Goal: Task Accomplishment & Management: Manage account settings

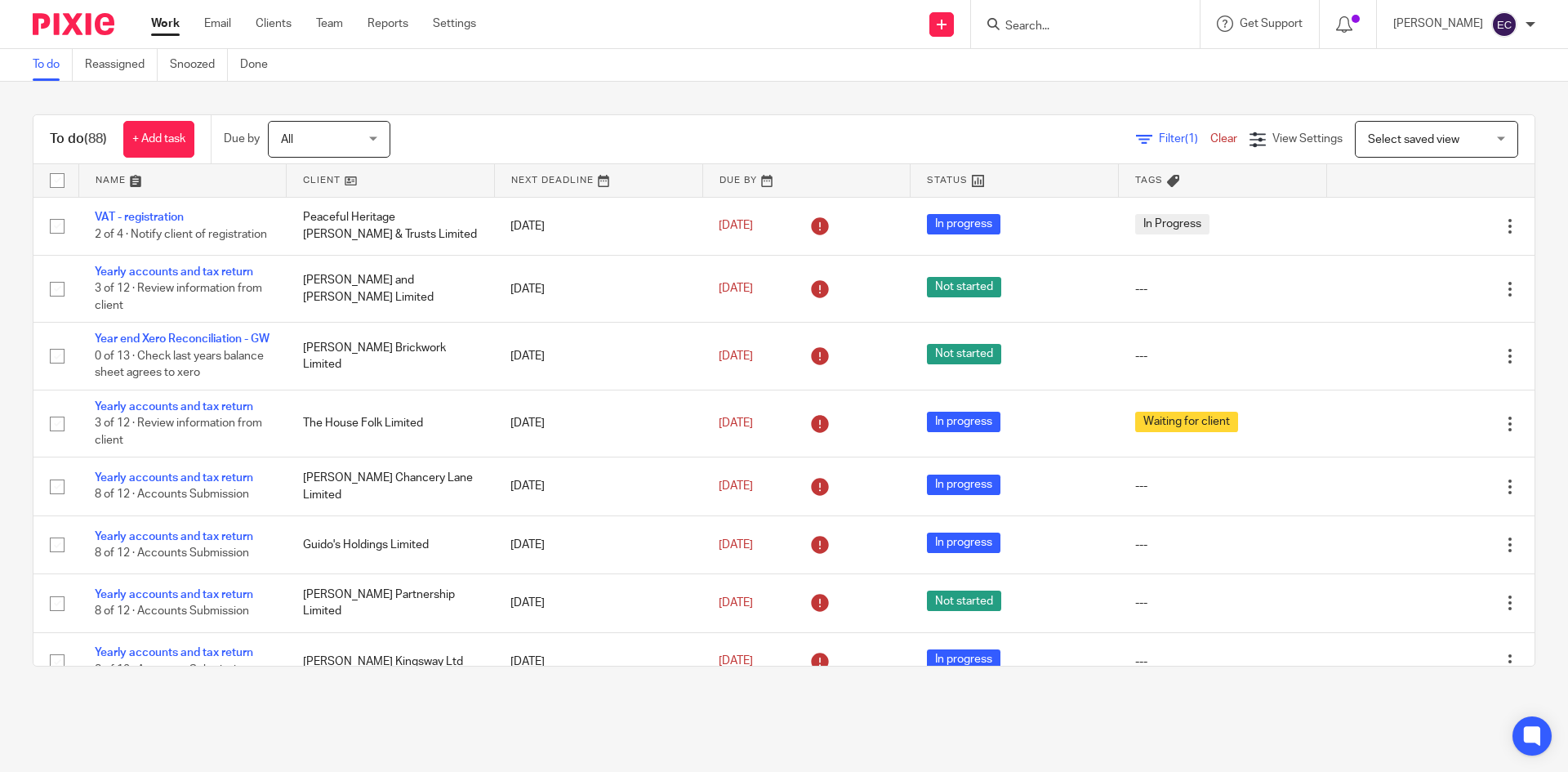
click at [1065, 27] on input "Search" at bounding box center [1077, 27] width 147 height 15
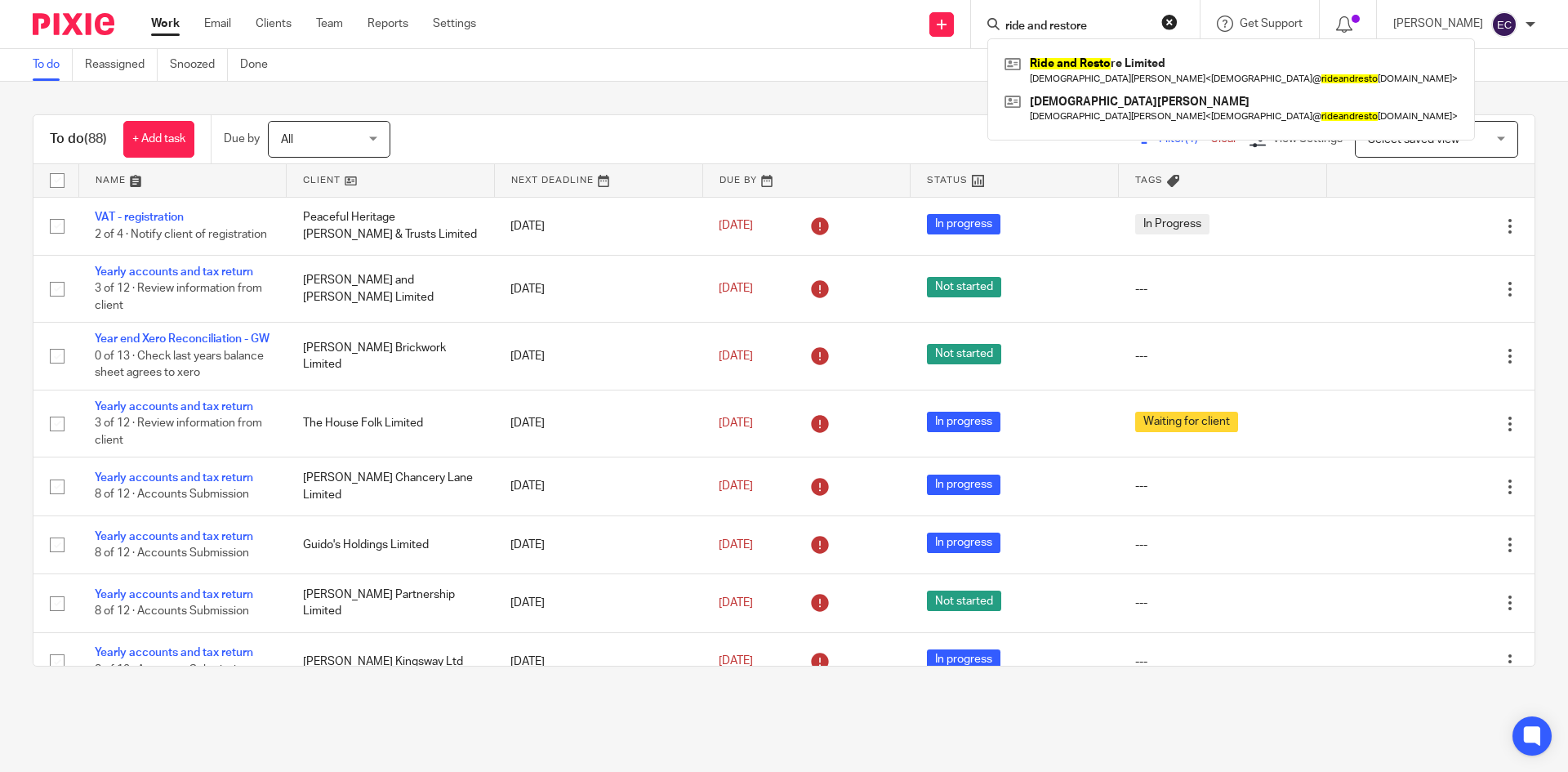
type input "ride and restore"
click button "submit" at bounding box center [0, 0] width 0 height 0
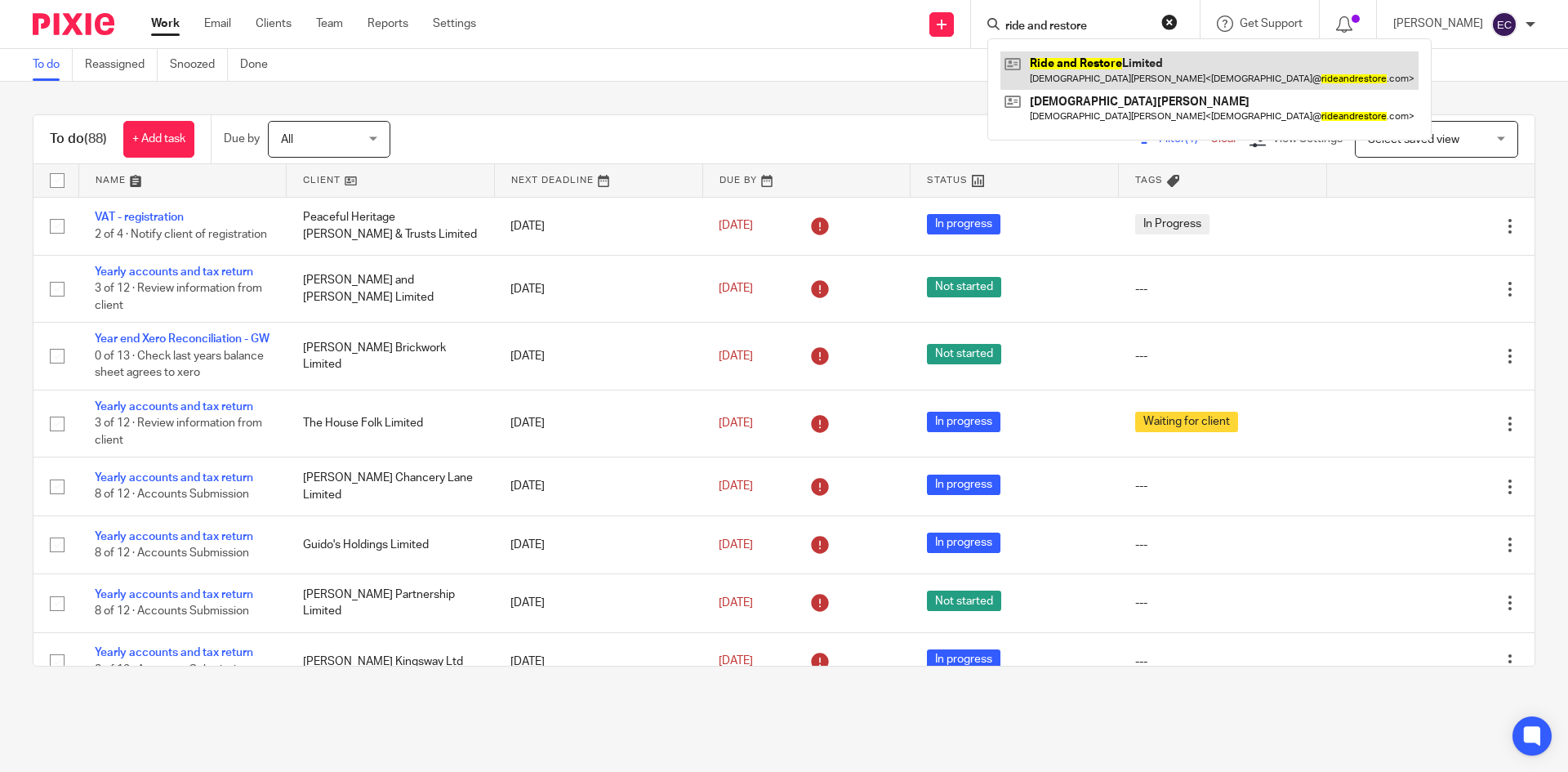
click at [1132, 64] on link at bounding box center [1209, 70] width 418 height 37
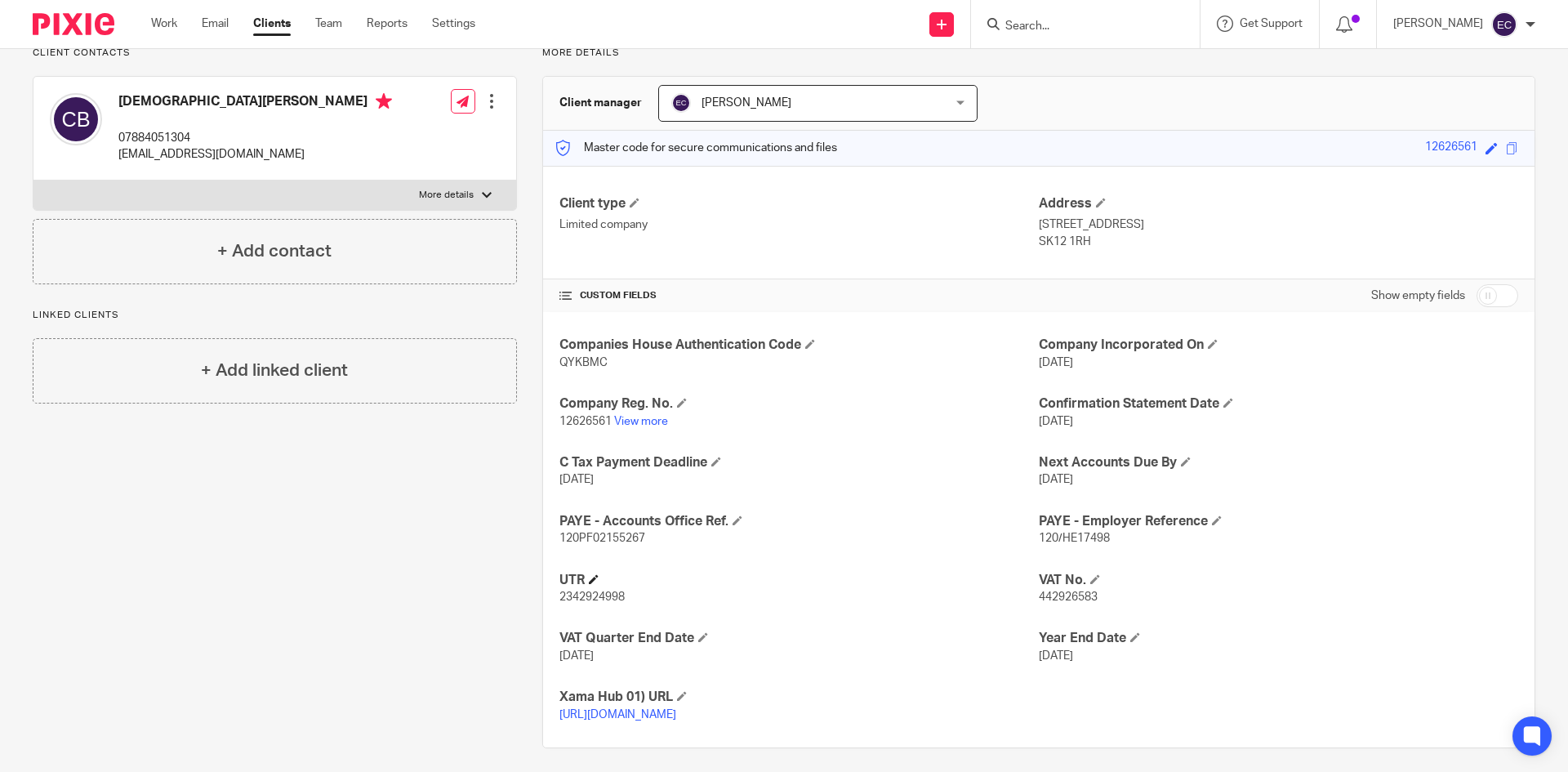
scroll to position [153, 0]
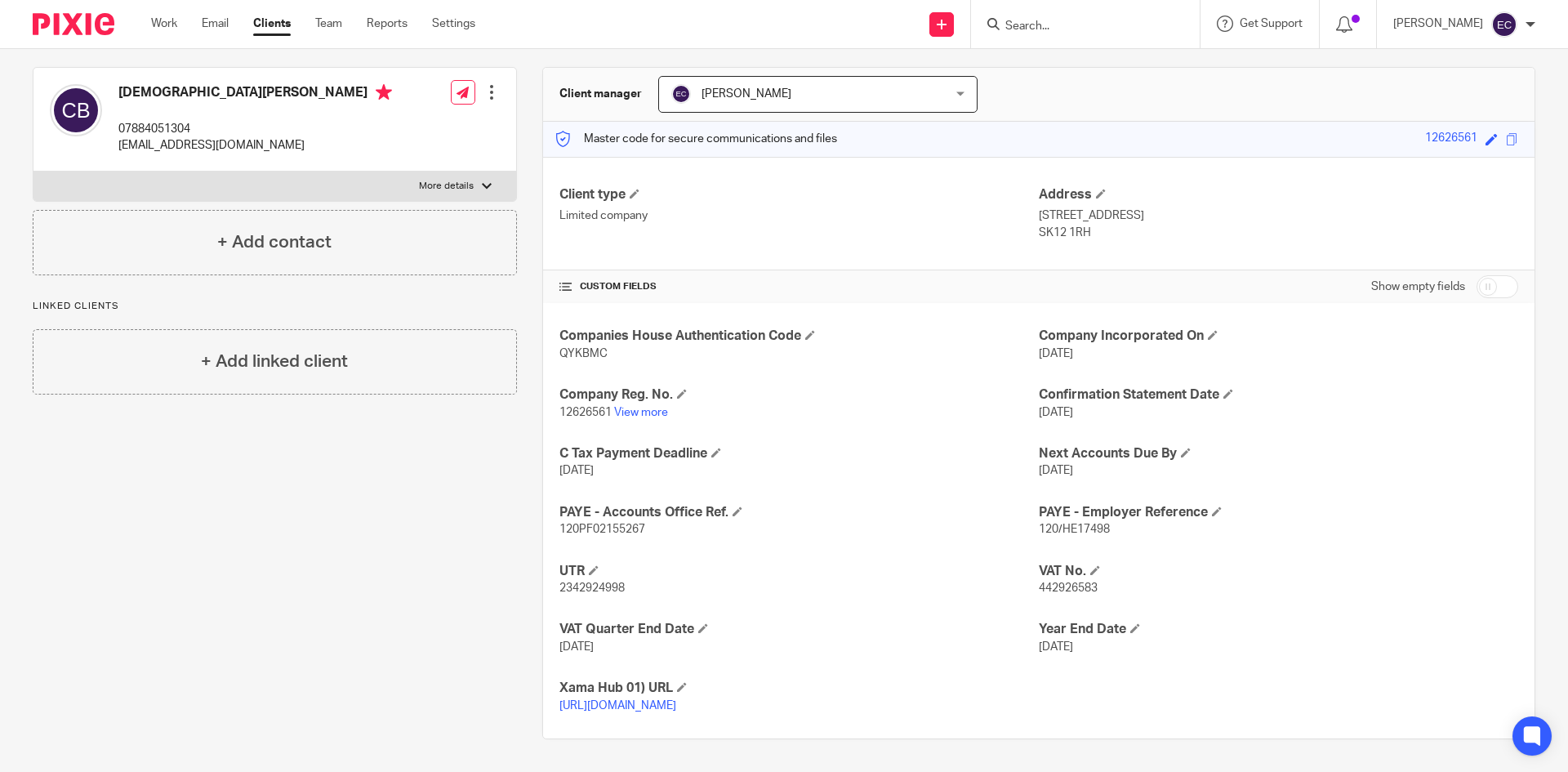
click at [1047, 583] on span "442926583" at bounding box center [1068, 589] width 59 height 12
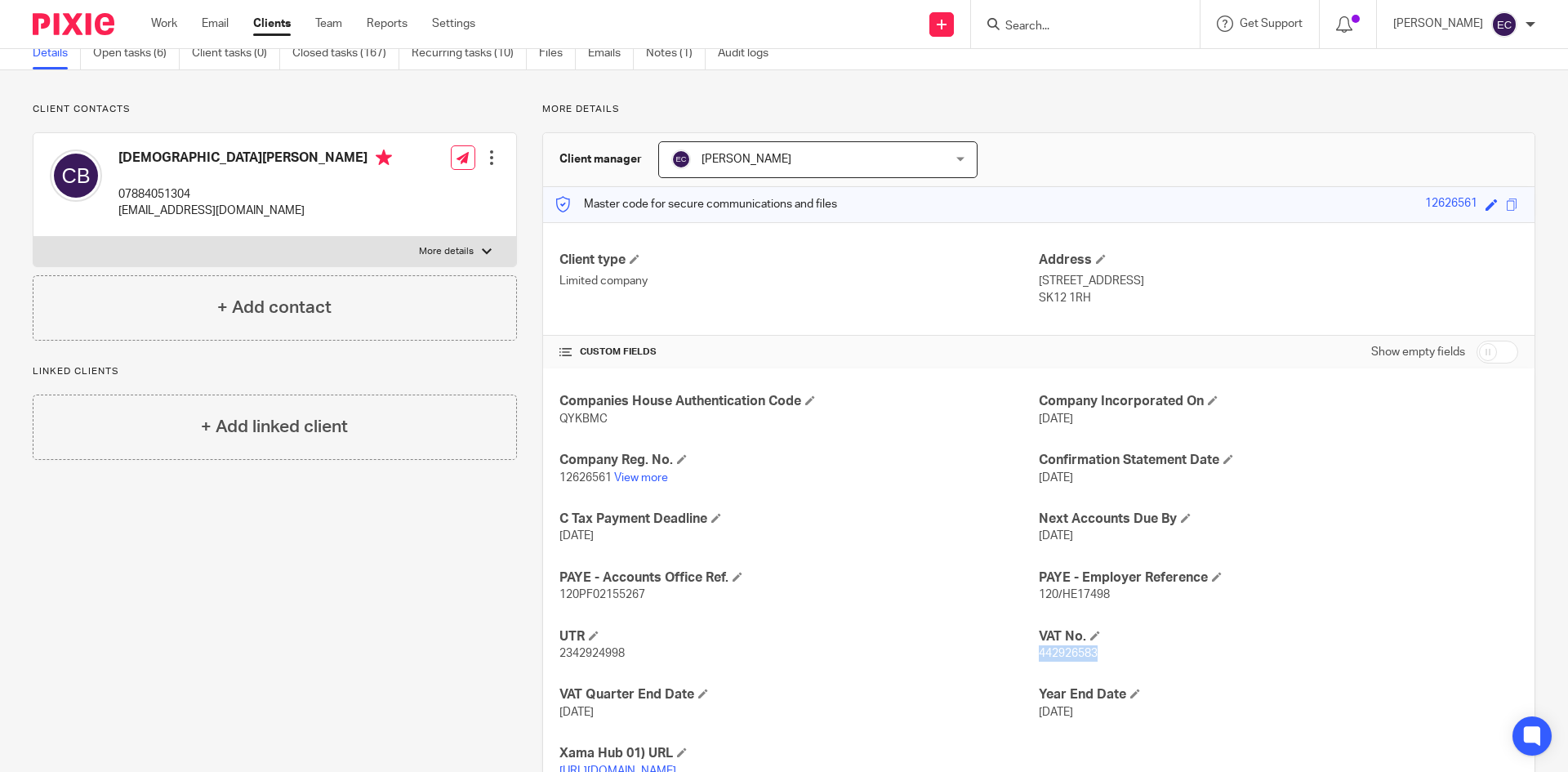
copy span "442926583"
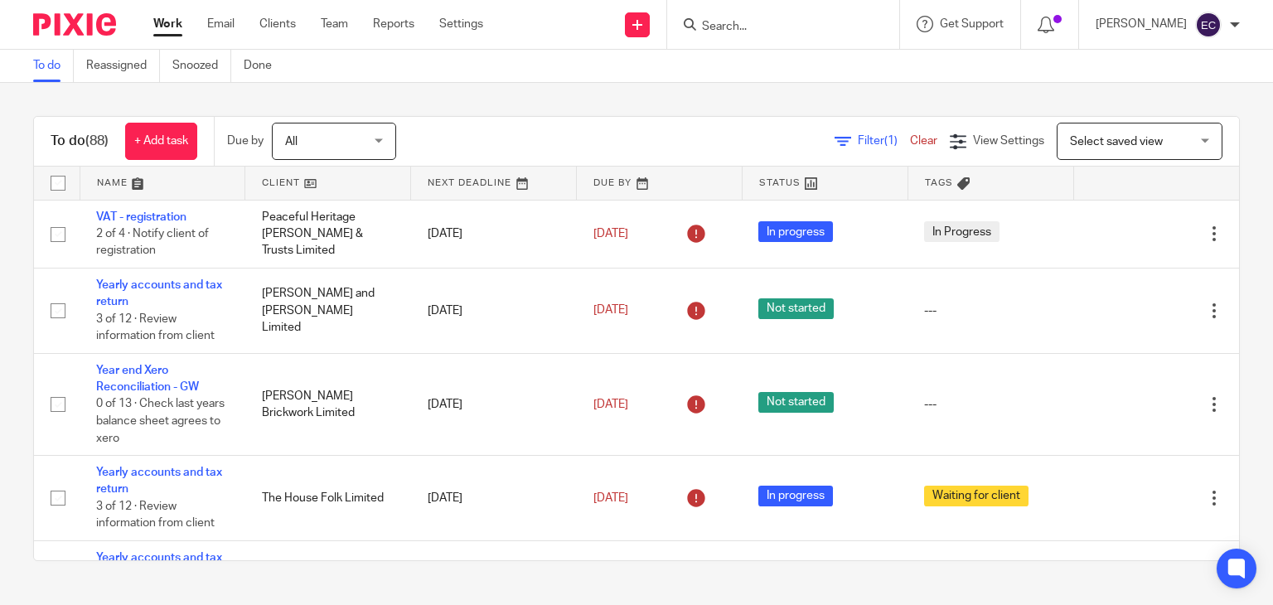
click at [812, 20] on input "Search" at bounding box center [774, 27] width 149 height 15
type input "awg"
click button "submit" at bounding box center [0, 0] width 0 height 0
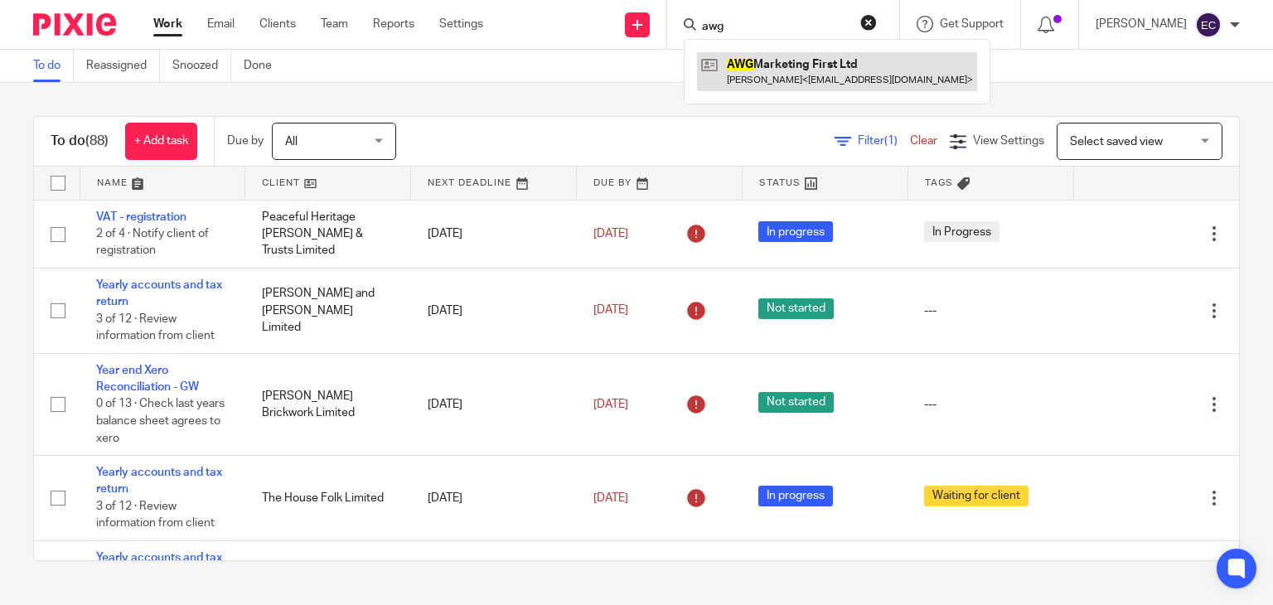
click at [774, 77] on link at bounding box center [837, 71] width 280 height 38
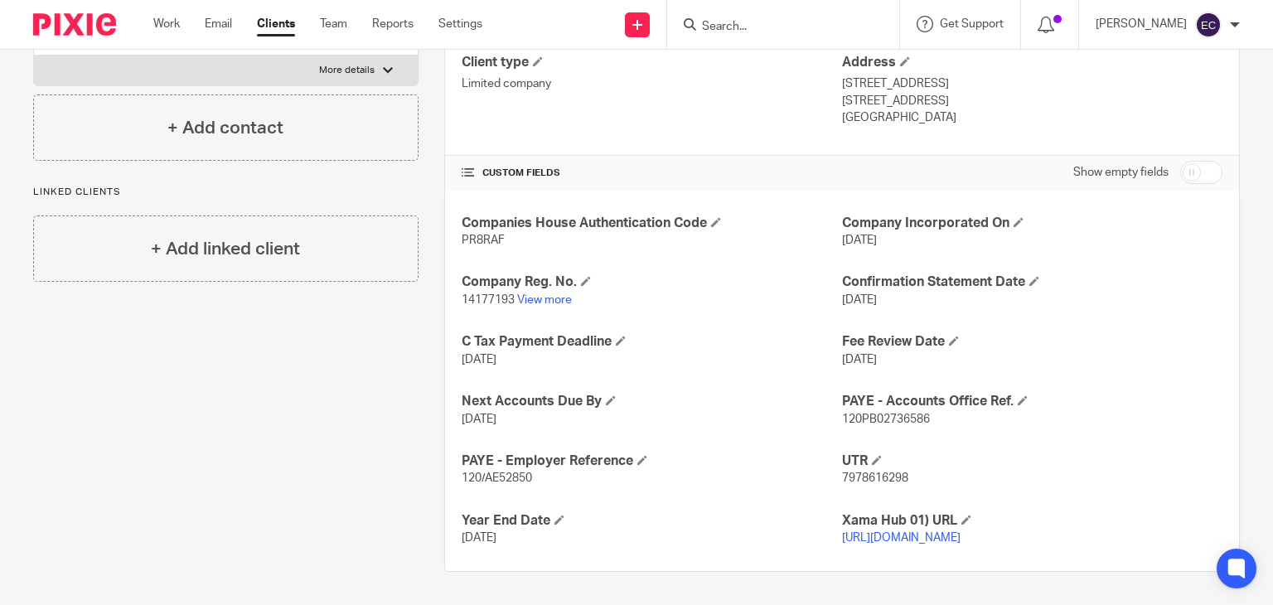
scroll to position [290, 0]
click at [475, 235] on span "PR8RAF" at bounding box center [483, 241] width 43 height 12
copy span "PR8RAF"
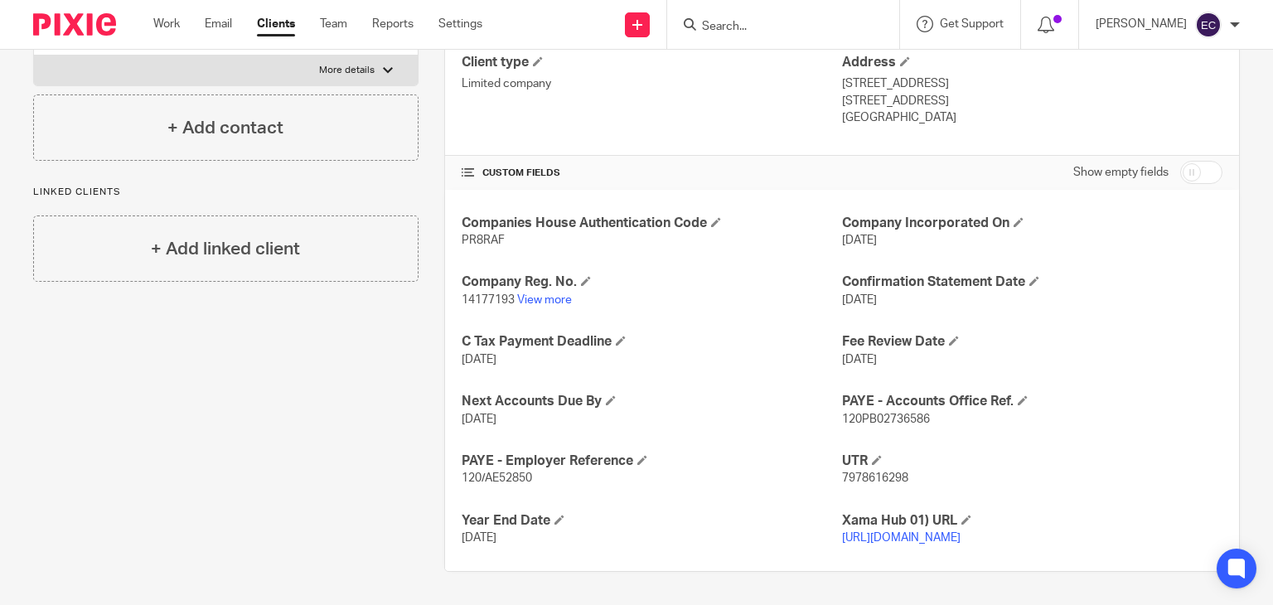
click at [723, 21] on input "Search" at bounding box center [774, 27] width 149 height 15
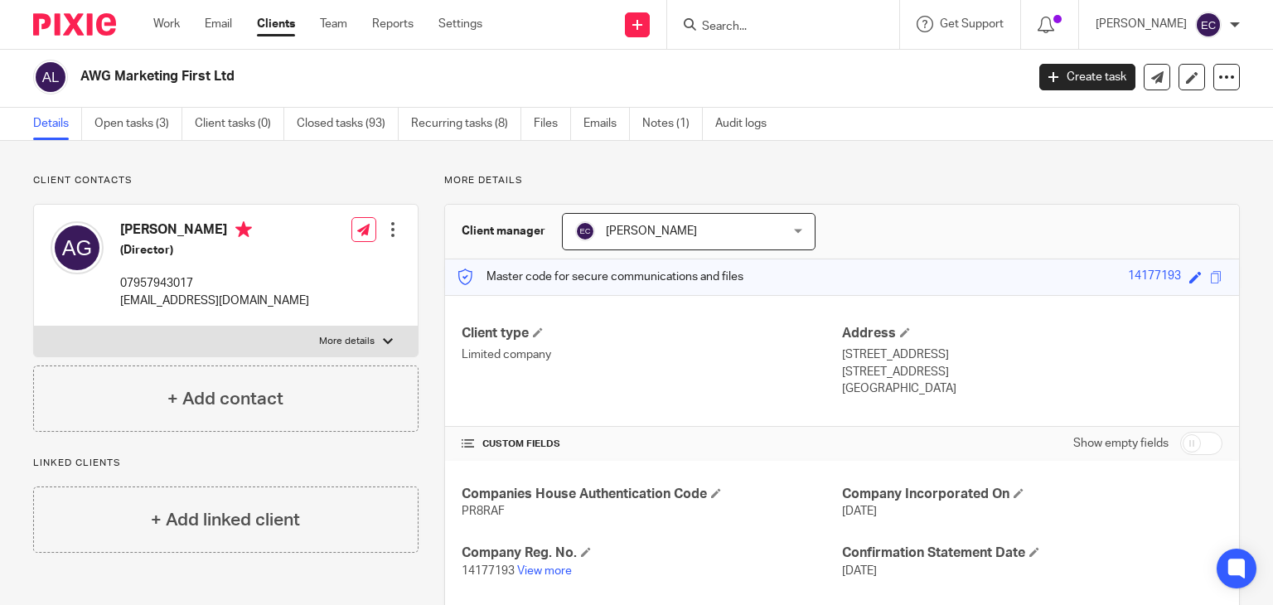
scroll to position [0, 0]
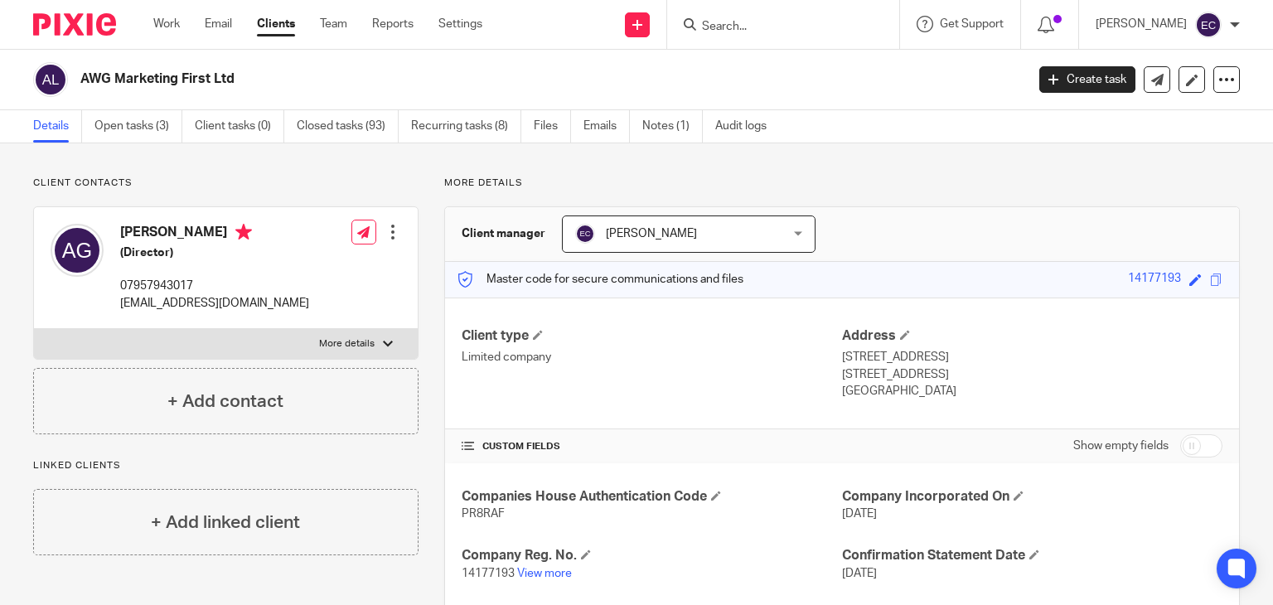
click at [709, 26] on input "Search" at bounding box center [774, 27] width 149 height 15
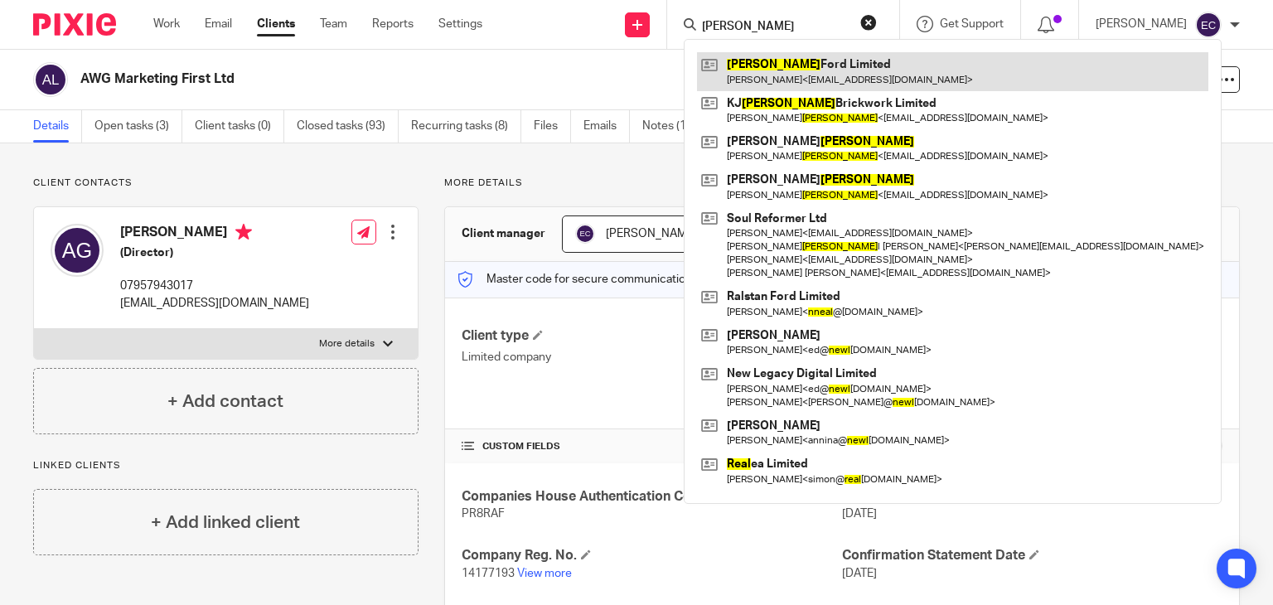
type input "neal"
click at [777, 84] on link at bounding box center [952, 71] width 511 height 38
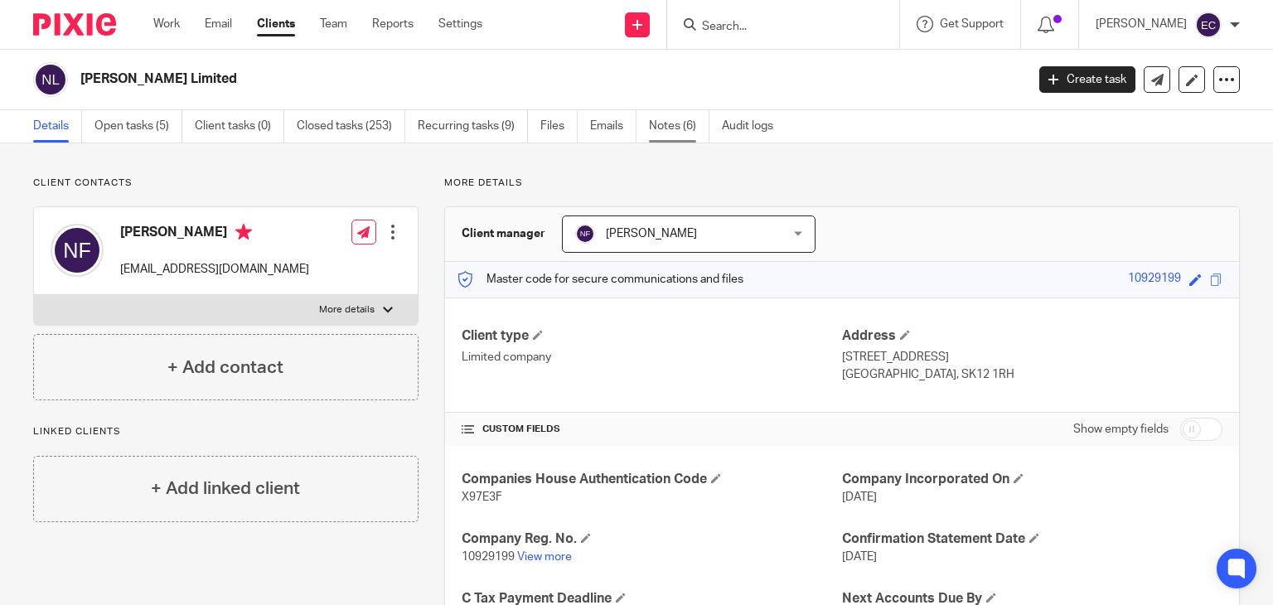
click at [663, 122] on link "Notes (6)" at bounding box center [679, 126] width 60 height 32
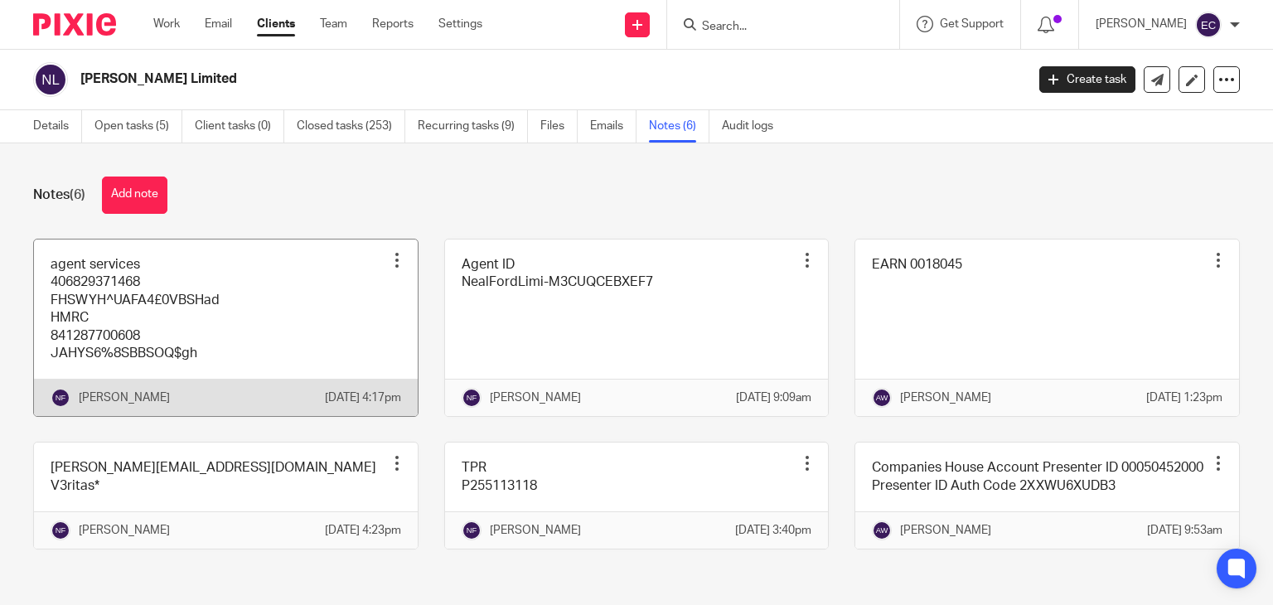
click at [228, 319] on link at bounding box center [226, 328] width 384 height 177
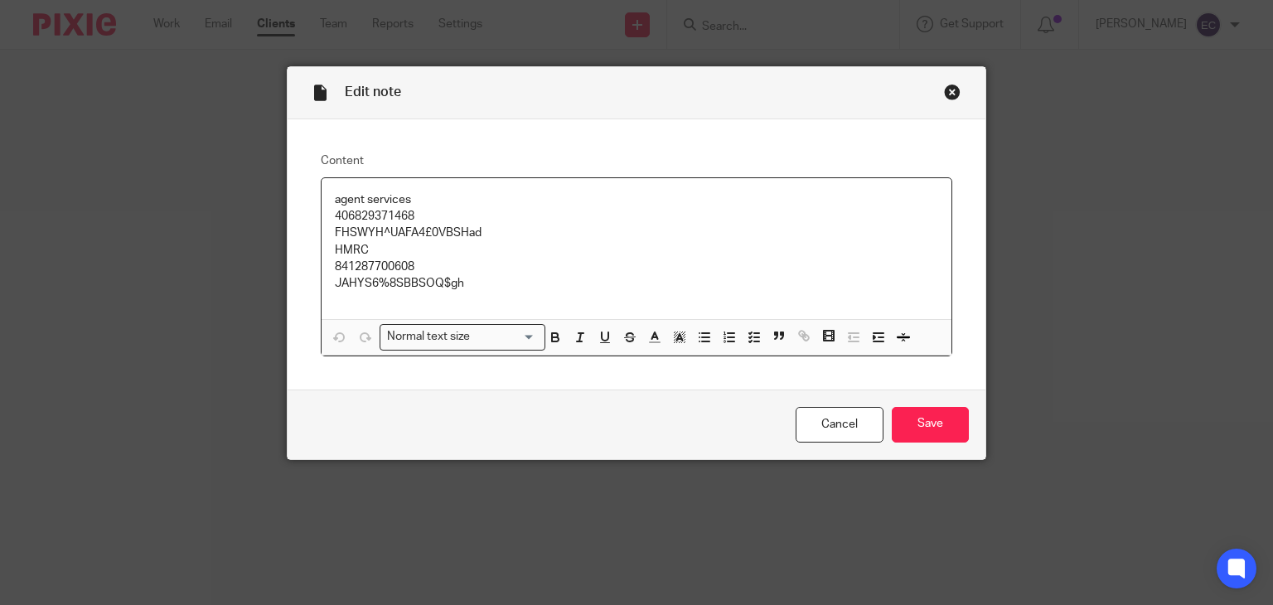
click at [378, 262] on p "841287700608" at bounding box center [637, 267] width 604 height 17
copy p "841287700608"
click at [414, 283] on p "JAHYS6%8SBBSOQ$gh" at bounding box center [637, 283] width 604 height 17
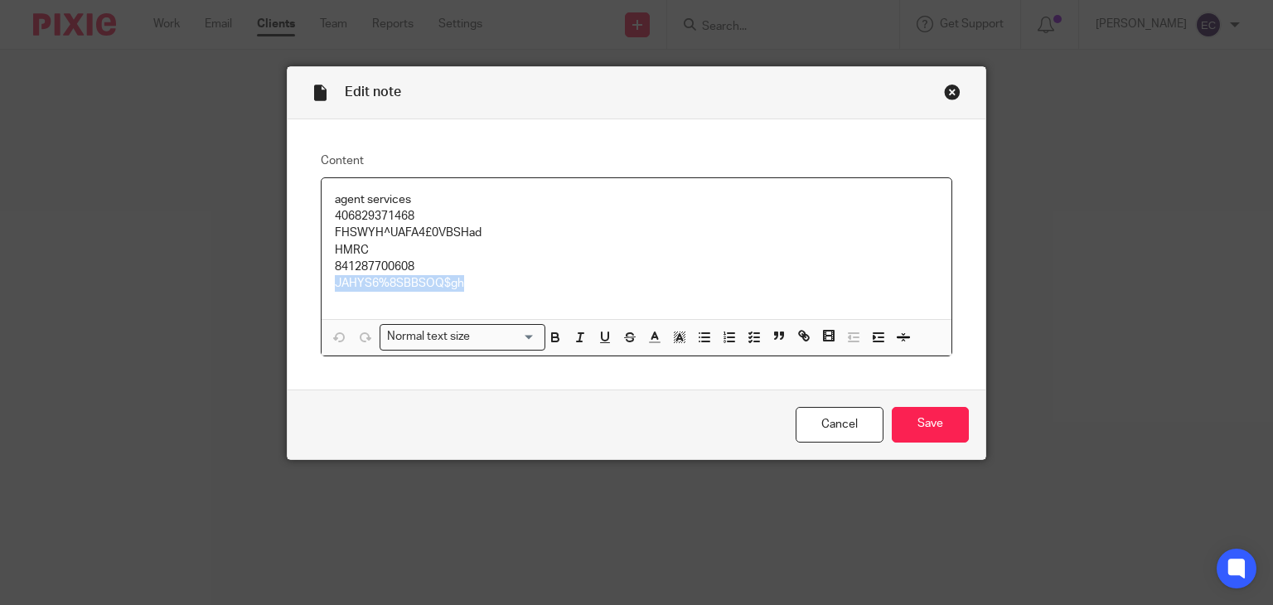
click at [414, 283] on p "JAHYS6%8SBBSOQ$gh" at bounding box center [637, 283] width 604 height 17
copy p "JAHYS6%8SBBSOQ$gh"
click at [936, 91] on div "Edit note" at bounding box center [637, 93] width 699 height 52
click at [946, 92] on div "Close this dialog window" at bounding box center [952, 92] width 17 height 17
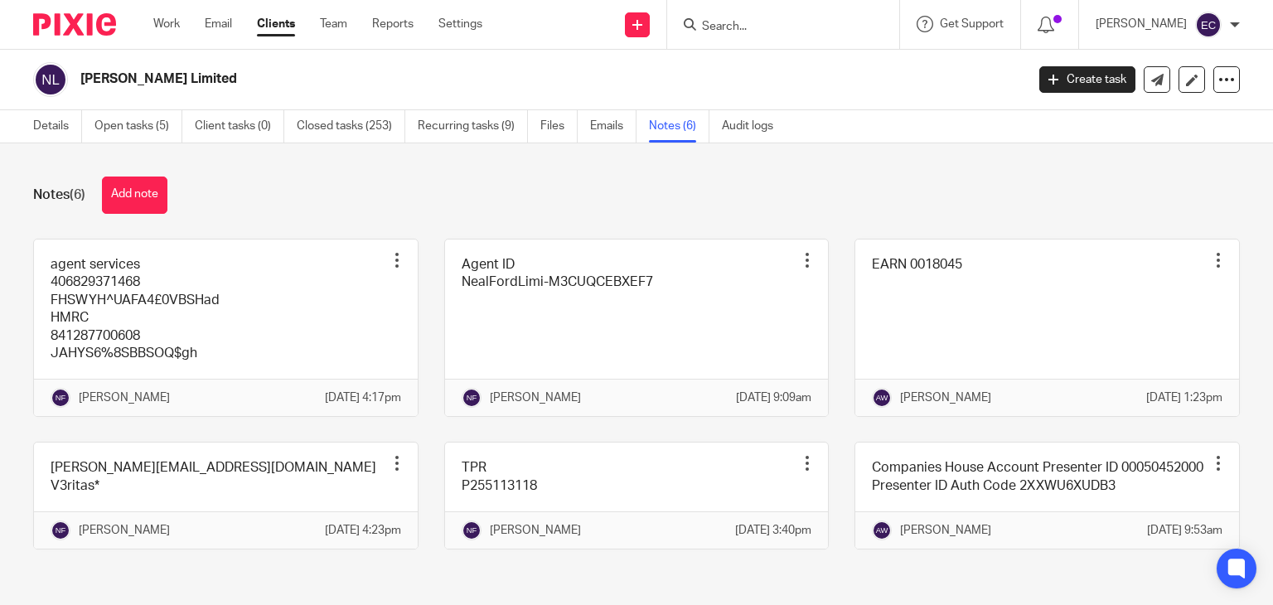
click at [736, 31] on input "Search" at bounding box center [774, 27] width 149 height 15
type input "awg"
click button "submit" at bounding box center [0, 0] width 0 height 0
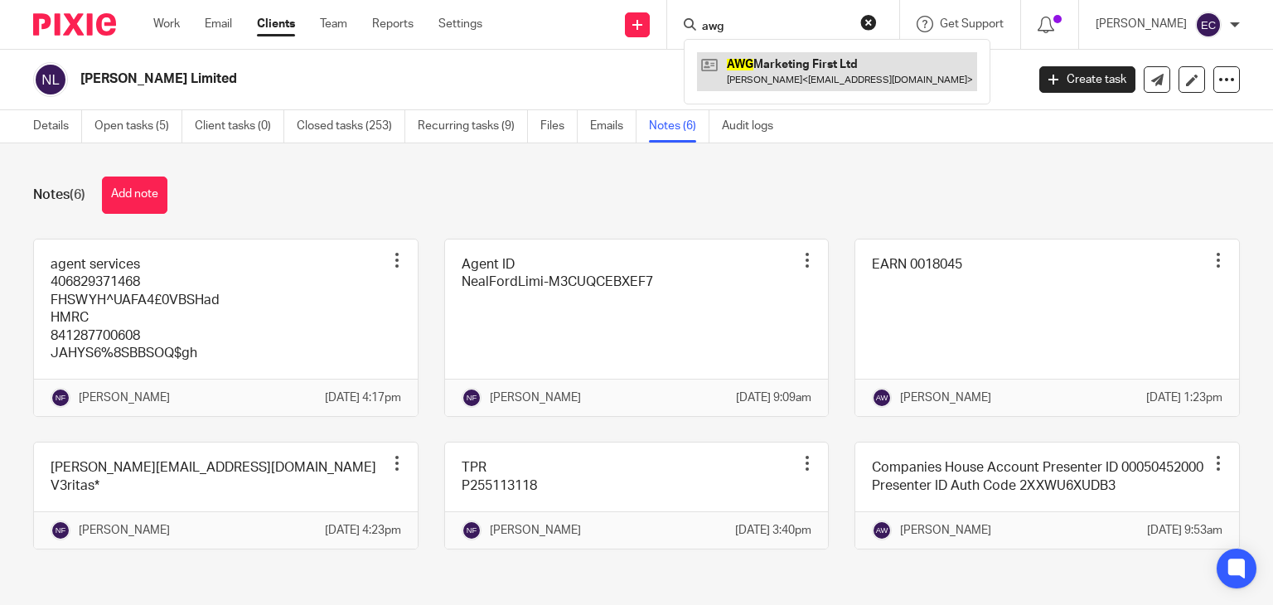
click at [782, 59] on link at bounding box center [837, 71] width 280 height 38
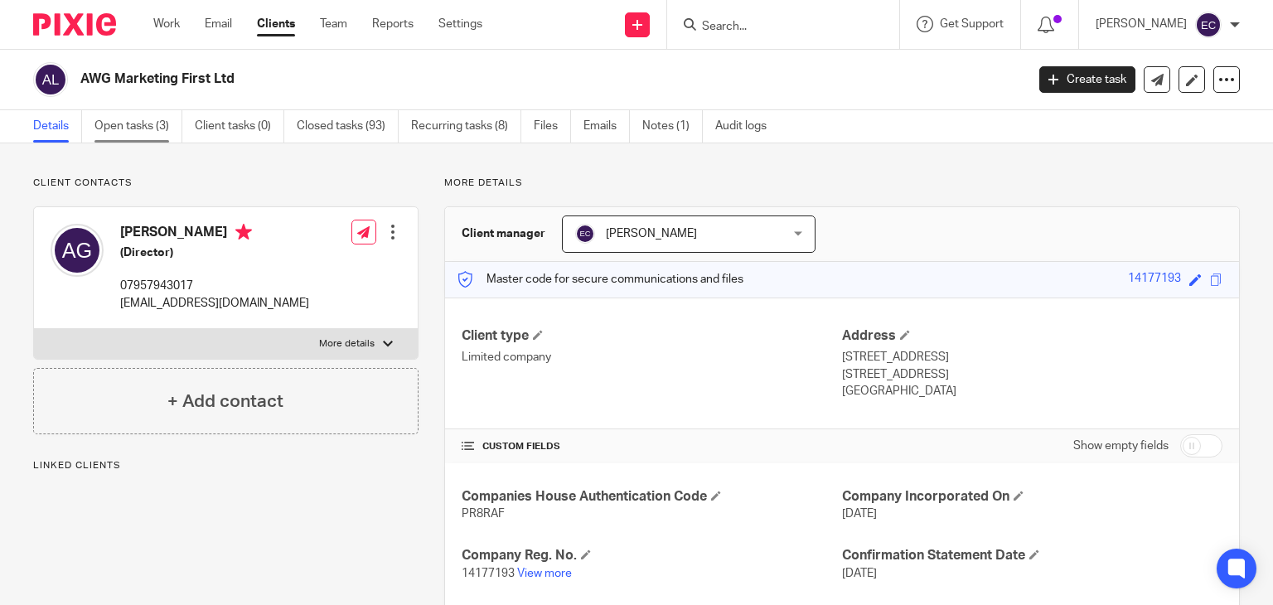
click at [142, 133] on link "Open tasks (3)" at bounding box center [138, 126] width 88 height 32
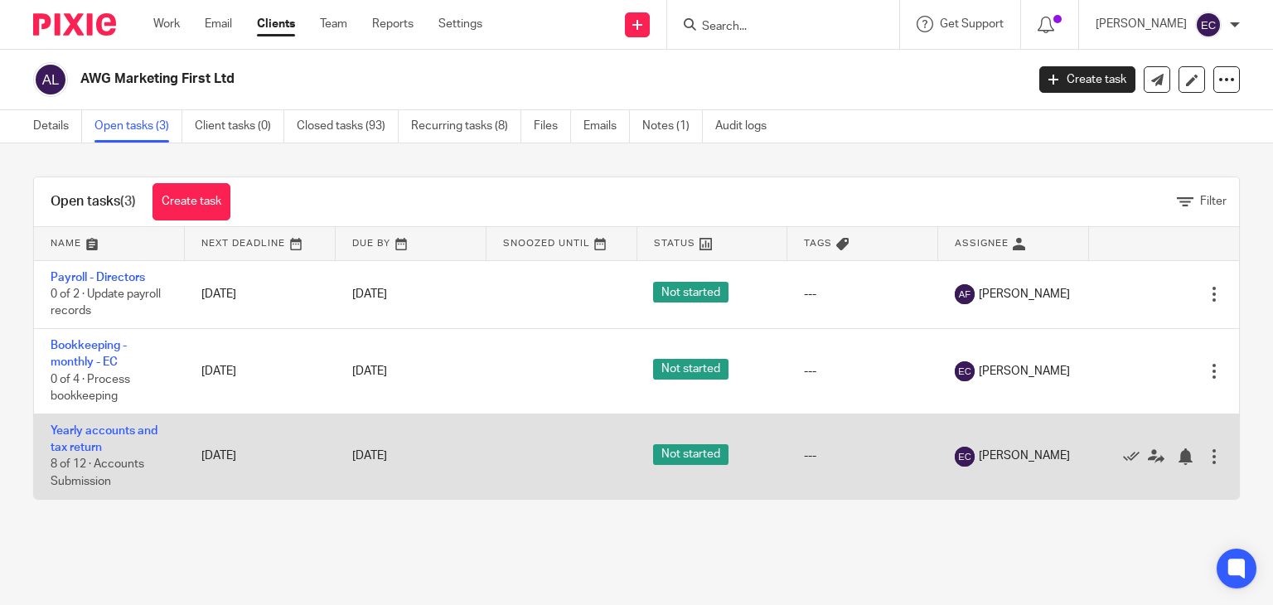
click at [71, 442] on td "Yearly accounts and tax return 8 of 12 · Accounts Submission" at bounding box center [109, 456] width 151 height 85
click at [75, 444] on link "Yearly accounts and tax return" at bounding box center [104, 439] width 107 height 28
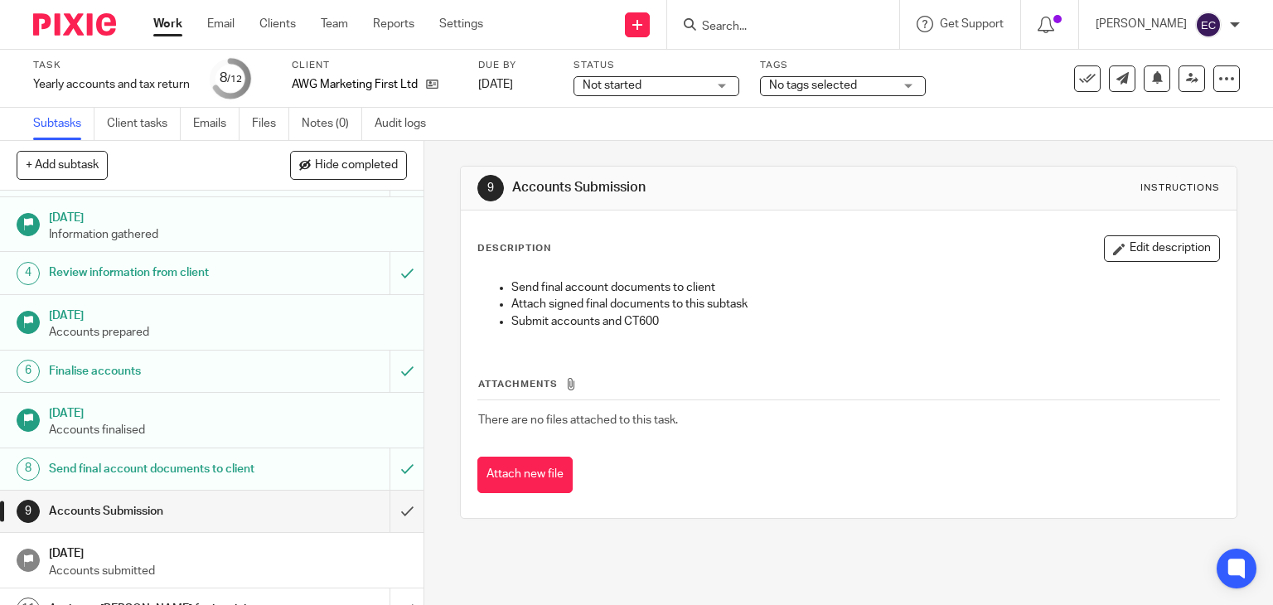
scroll to position [179, 0]
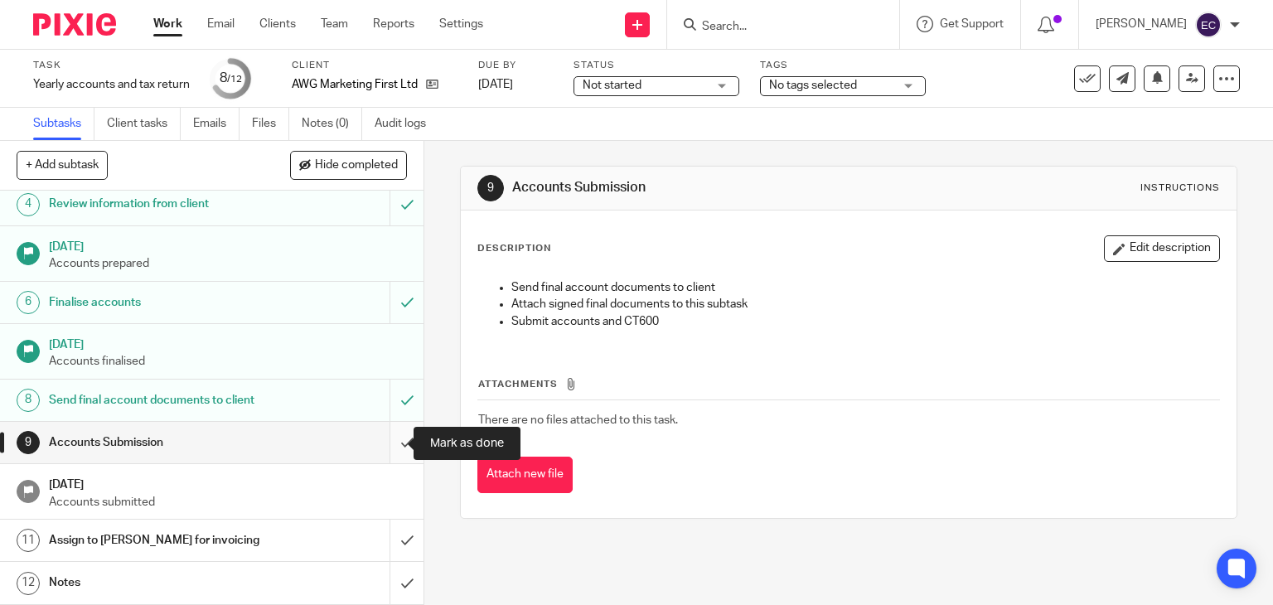
click at [390, 445] on input "submit" at bounding box center [211, 442] width 423 height 41
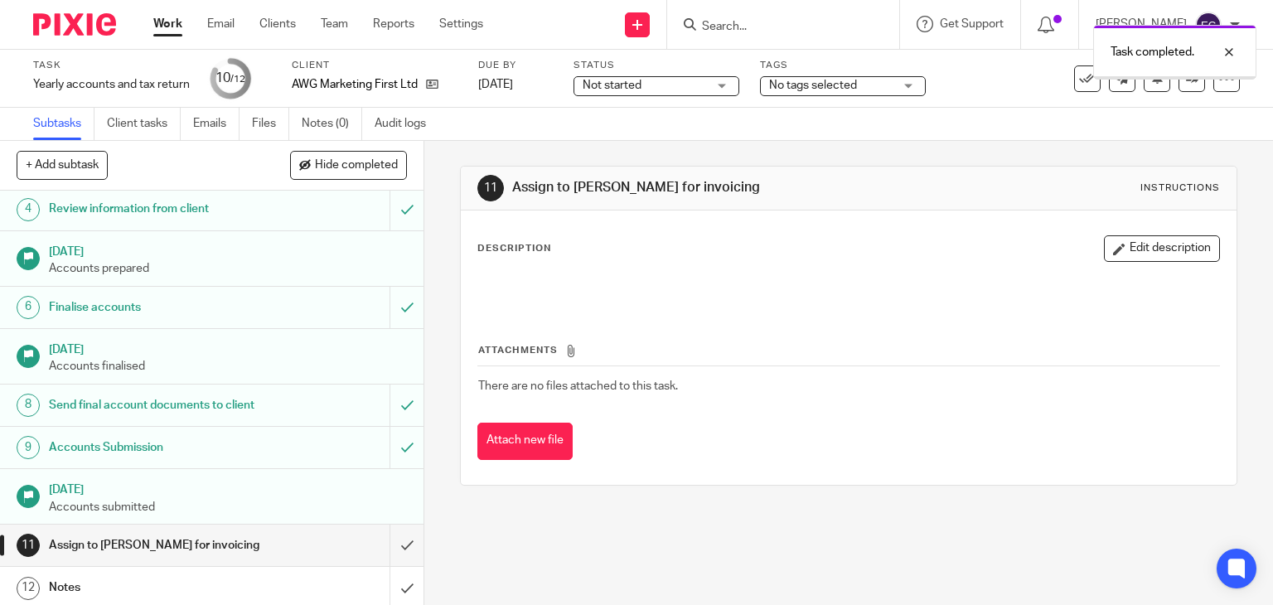
scroll to position [179, 0]
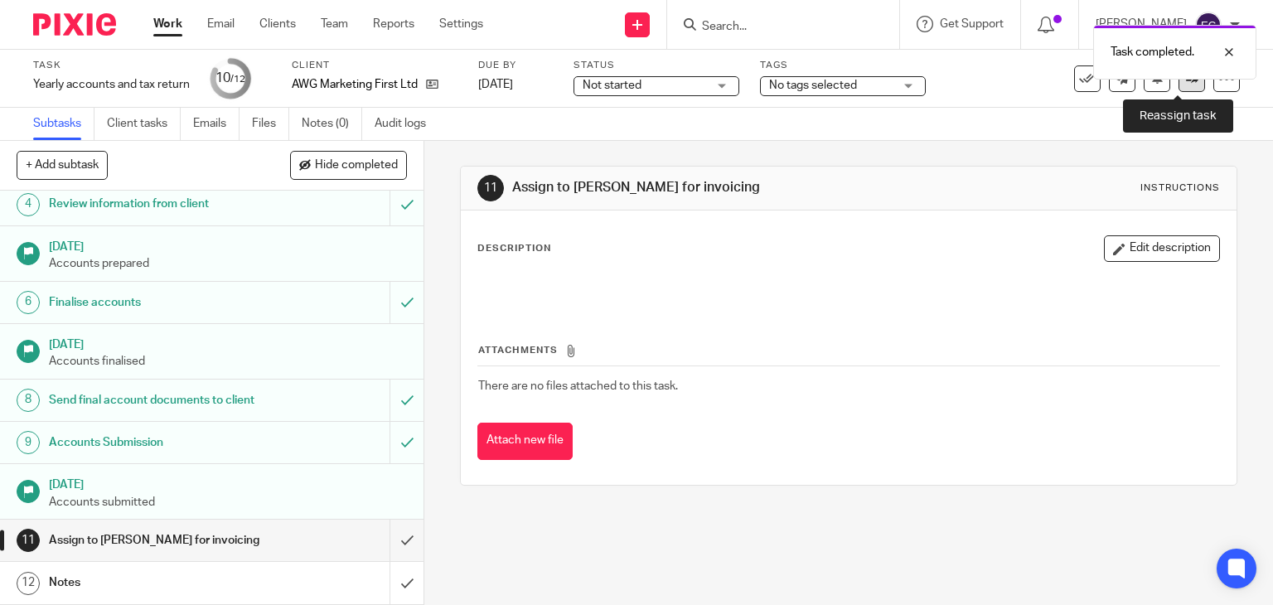
click at [1178, 85] on link at bounding box center [1191, 78] width 27 height 27
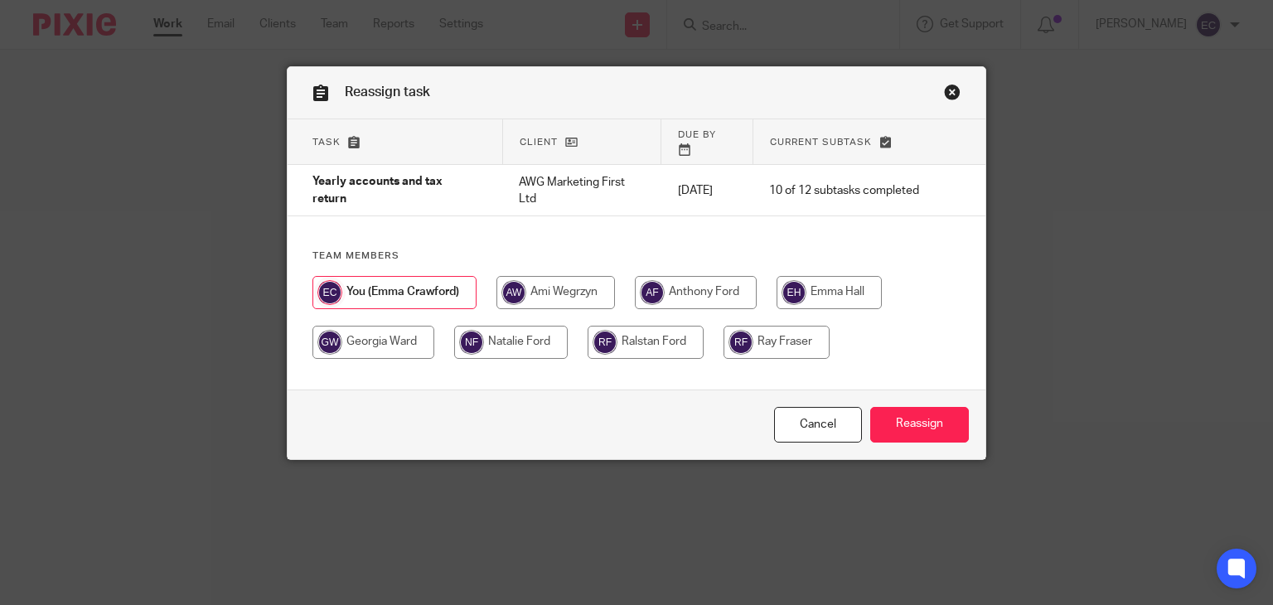
click at [477, 329] on input "radio" at bounding box center [511, 342] width 114 height 33
radio input "true"
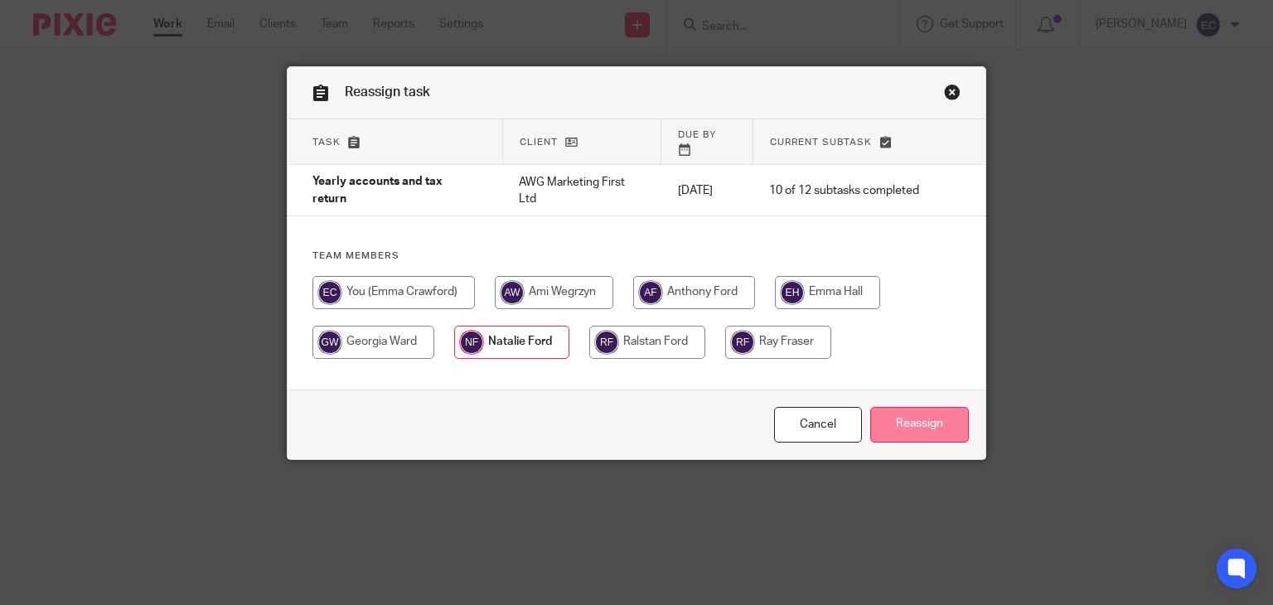
click at [888, 430] on input "Reassign" at bounding box center [919, 425] width 99 height 36
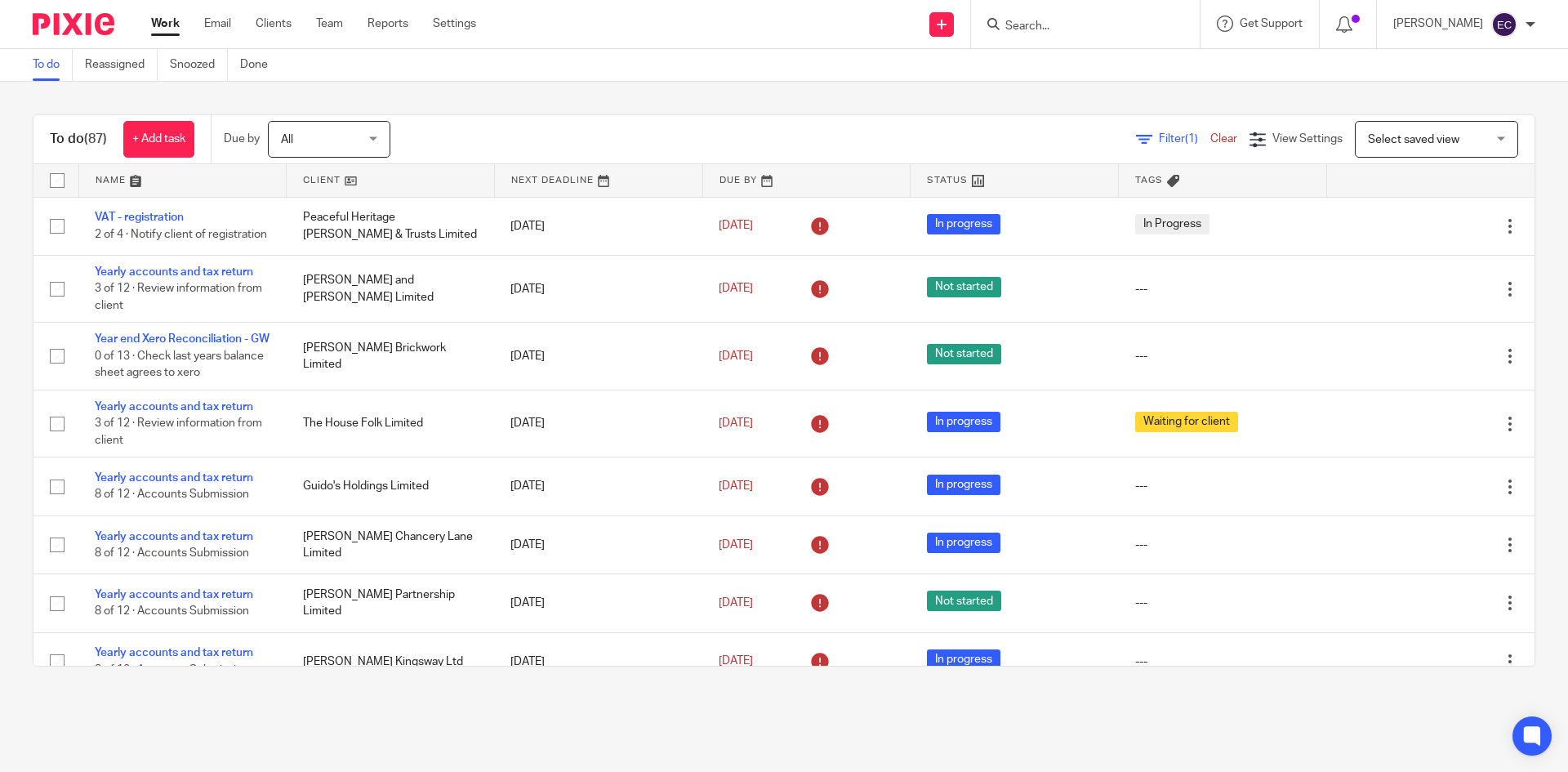
click at [1041, 20] on input "Search" at bounding box center [1077, 27] width 147 height 15
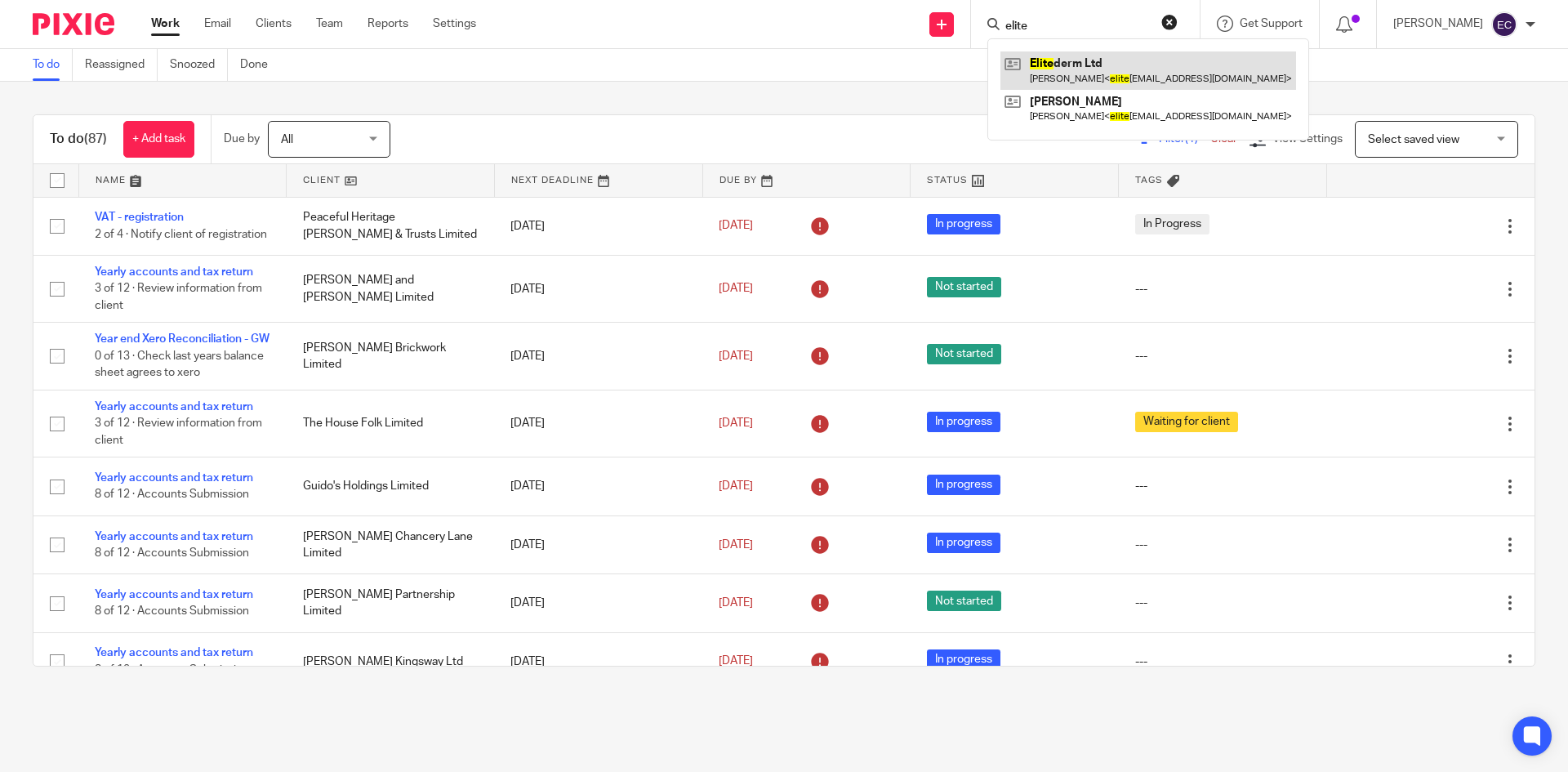
type input "elite"
click at [1093, 64] on link at bounding box center [1148, 70] width 296 height 37
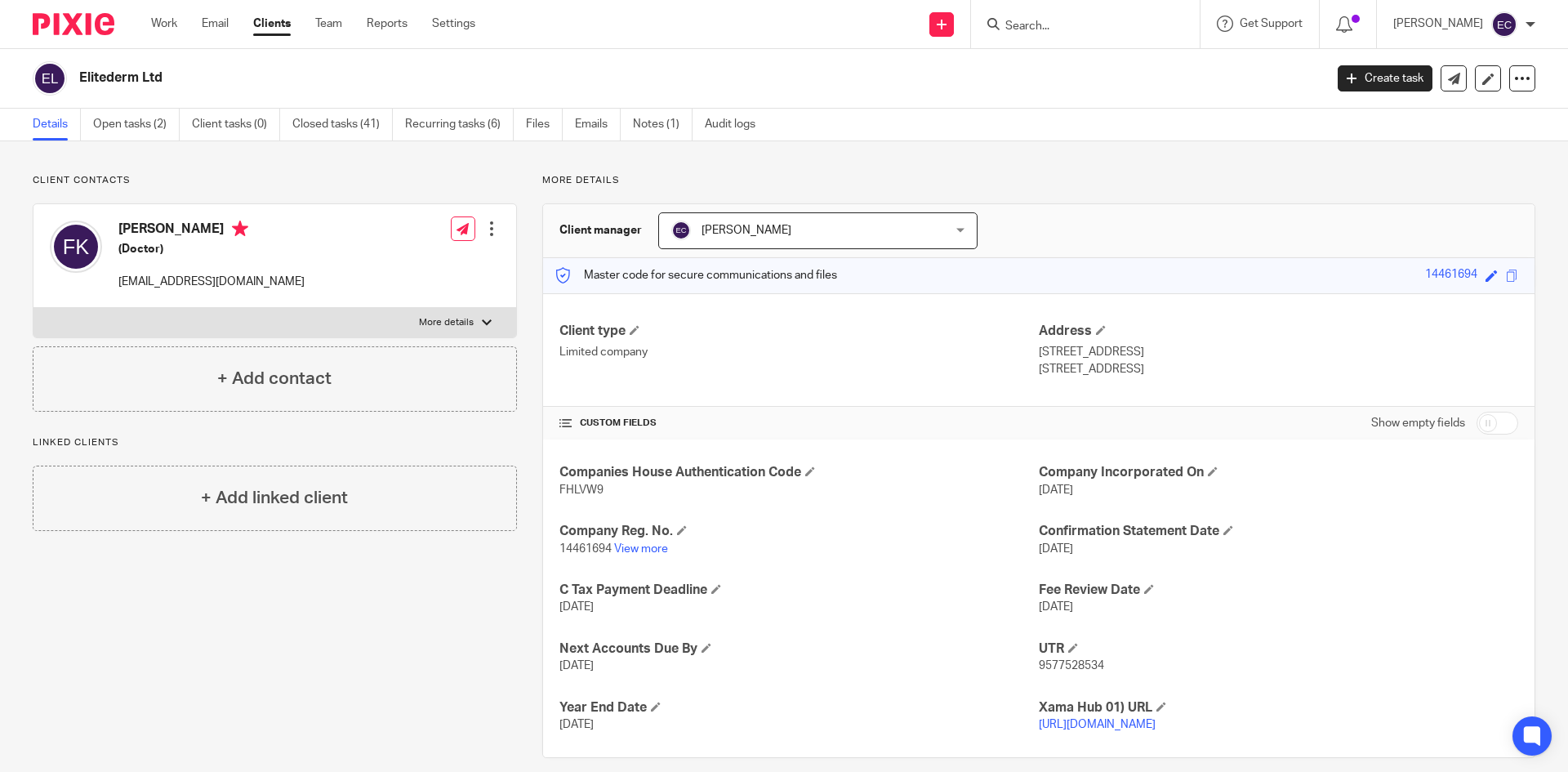
click at [1082, 35] on form at bounding box center [1091, 24] width 174 height 21
click at [1070, 24] on input "Search" at bounding box center [1077, 27] width 147 height 15
type input "modern"
click button "submit" at bounding box center [0, 0] width 0 height 0
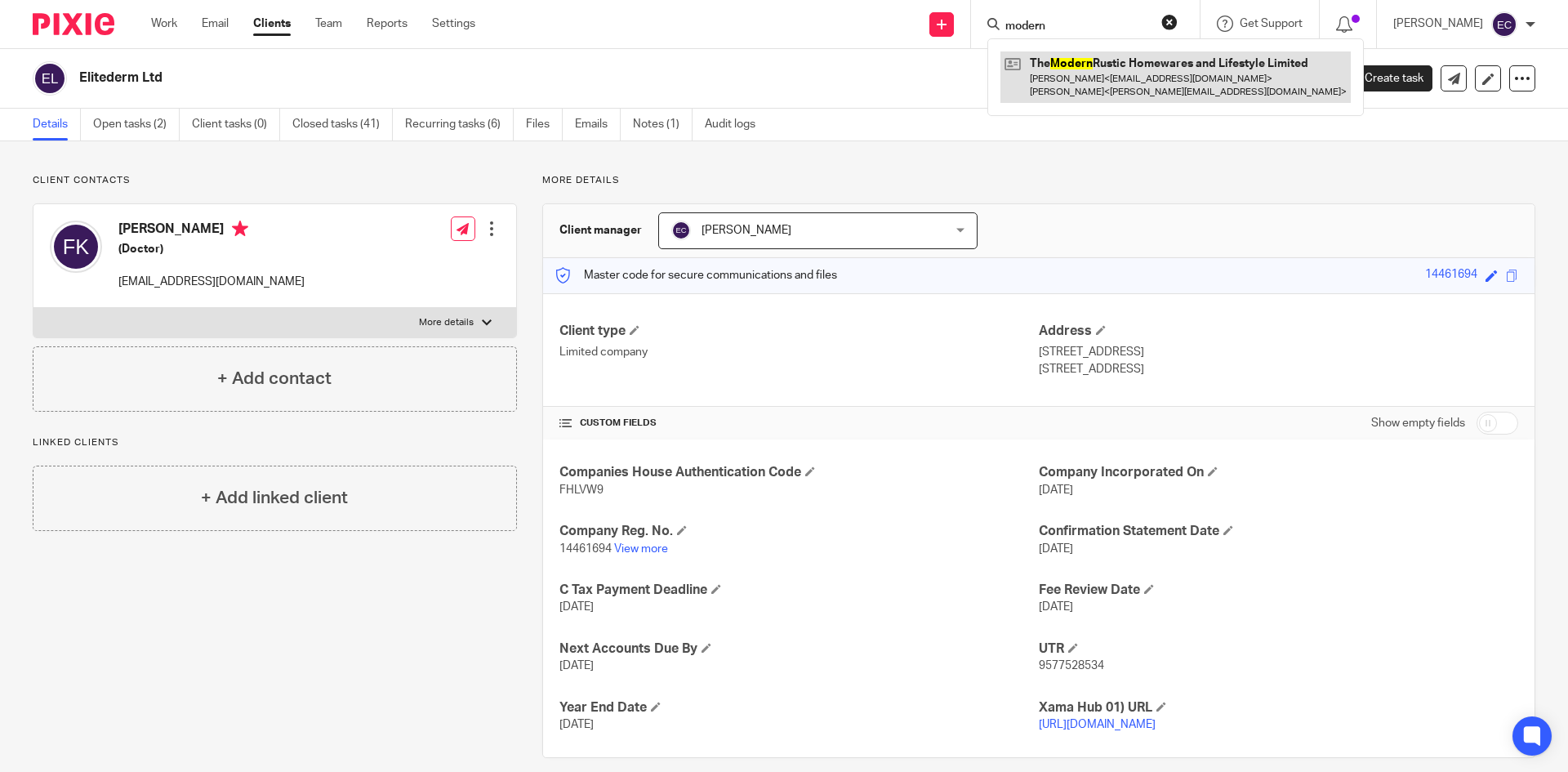
click at [1130, 86] on link at bounding box center [1176, 76] width 351 height 50
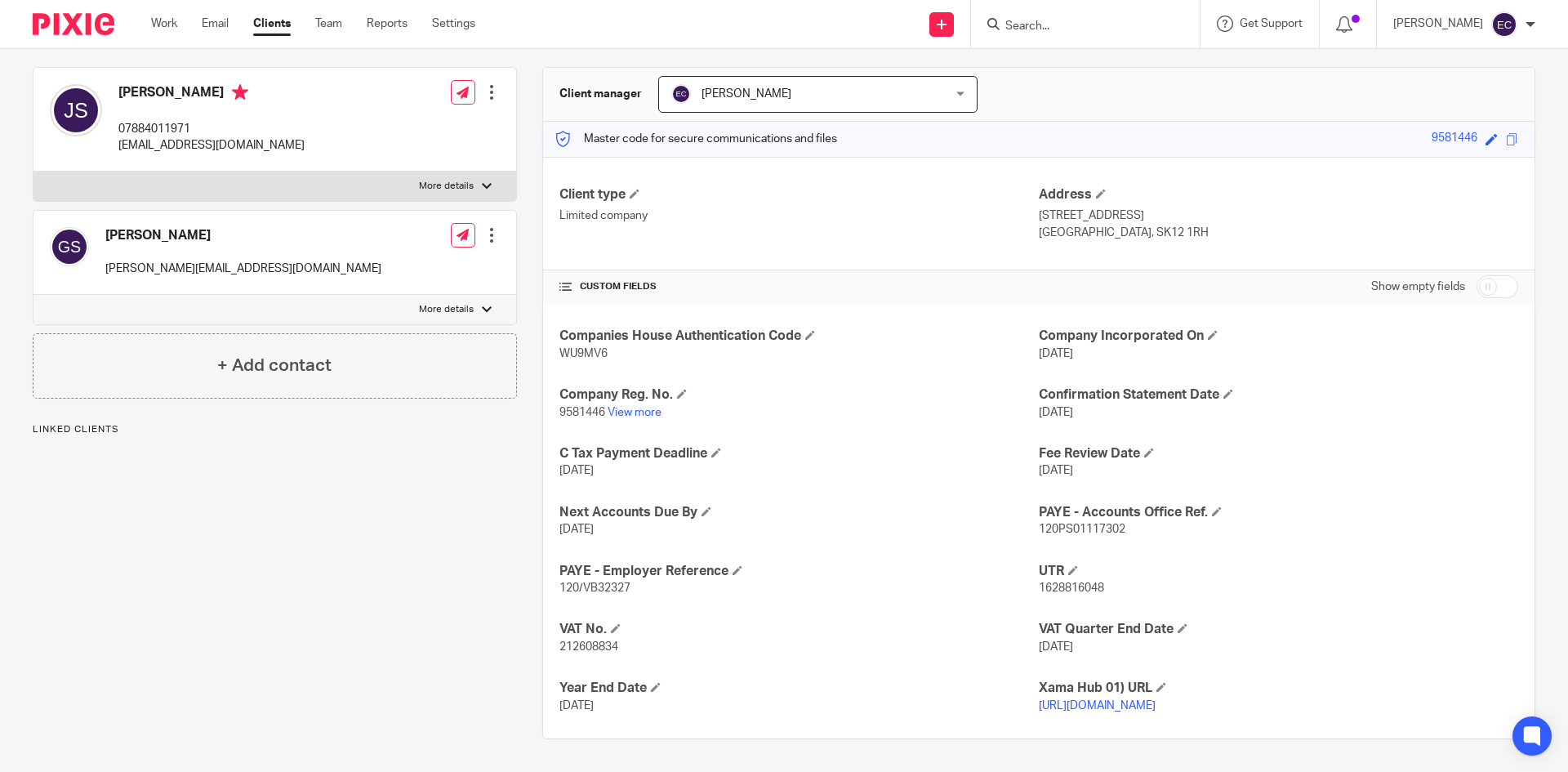
scroll to position [153, 0]
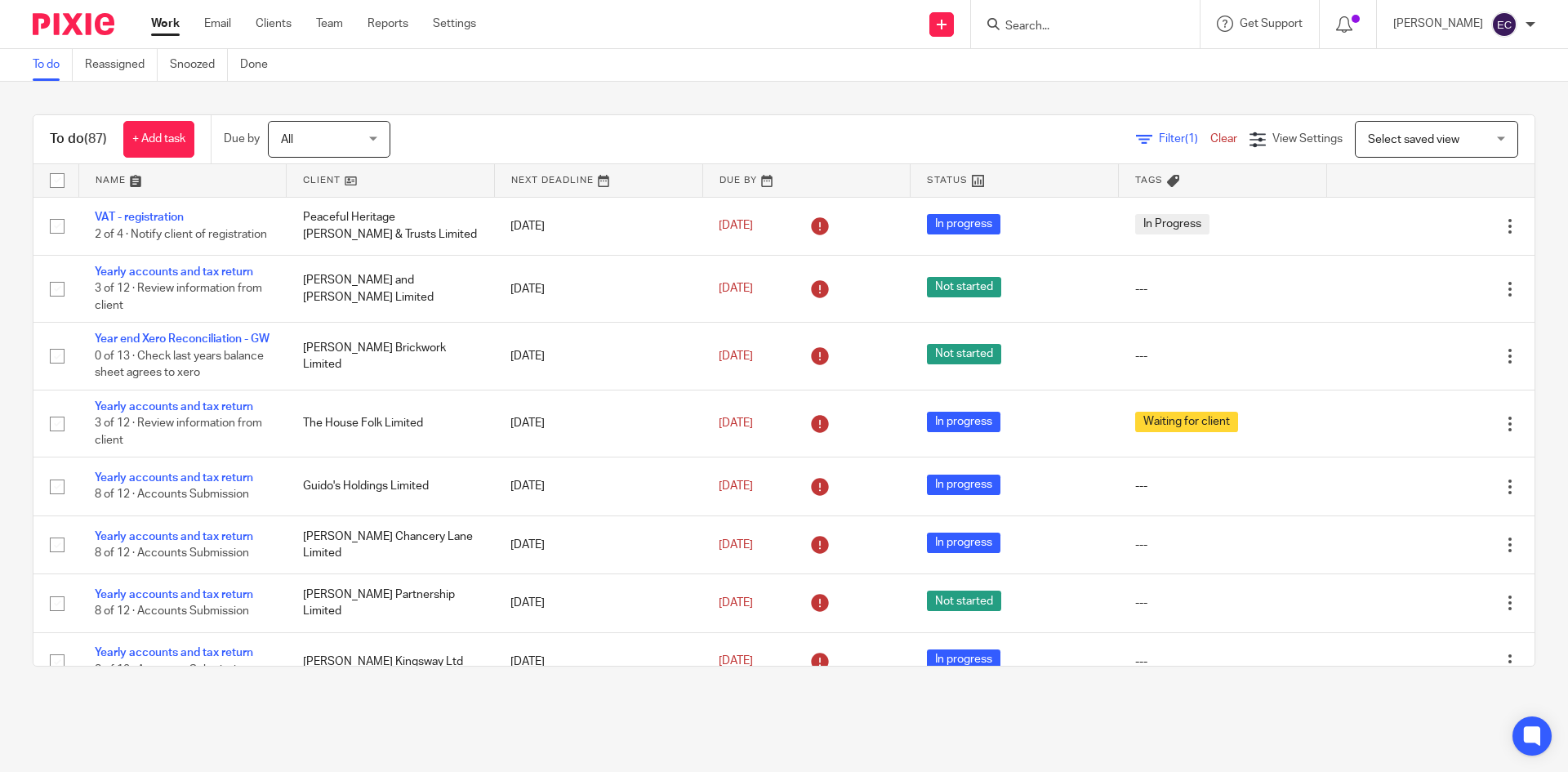
click at [1032, 25] on input "Search" at bounding box center [1077, 27] width 147 height 15
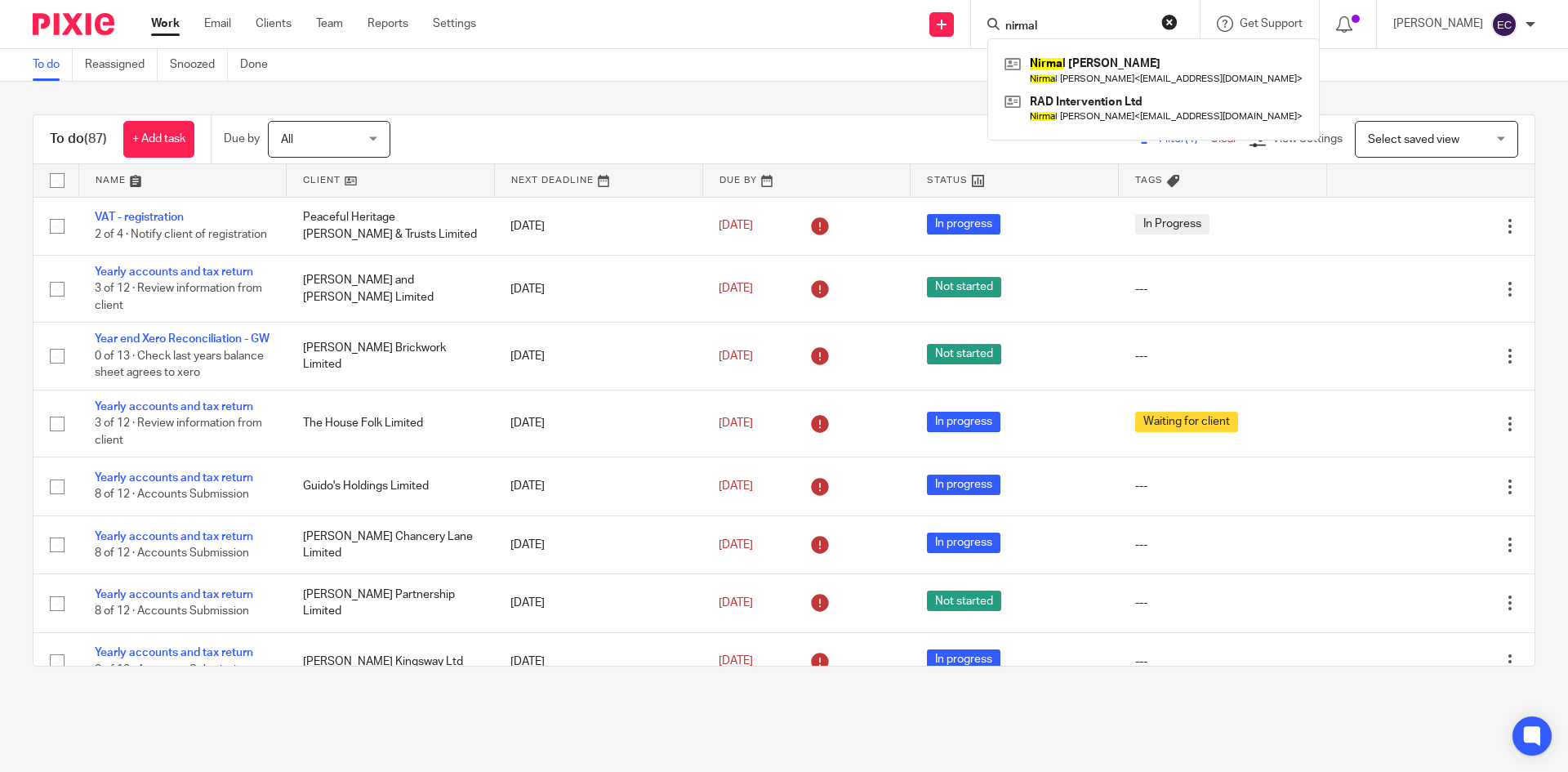
type input "nirmal"
click button "submit" at bounding box center [0, 0] width 0 height 0
click at [1052, 58] on link at bounding box center [1152, 70] width 304 height 37
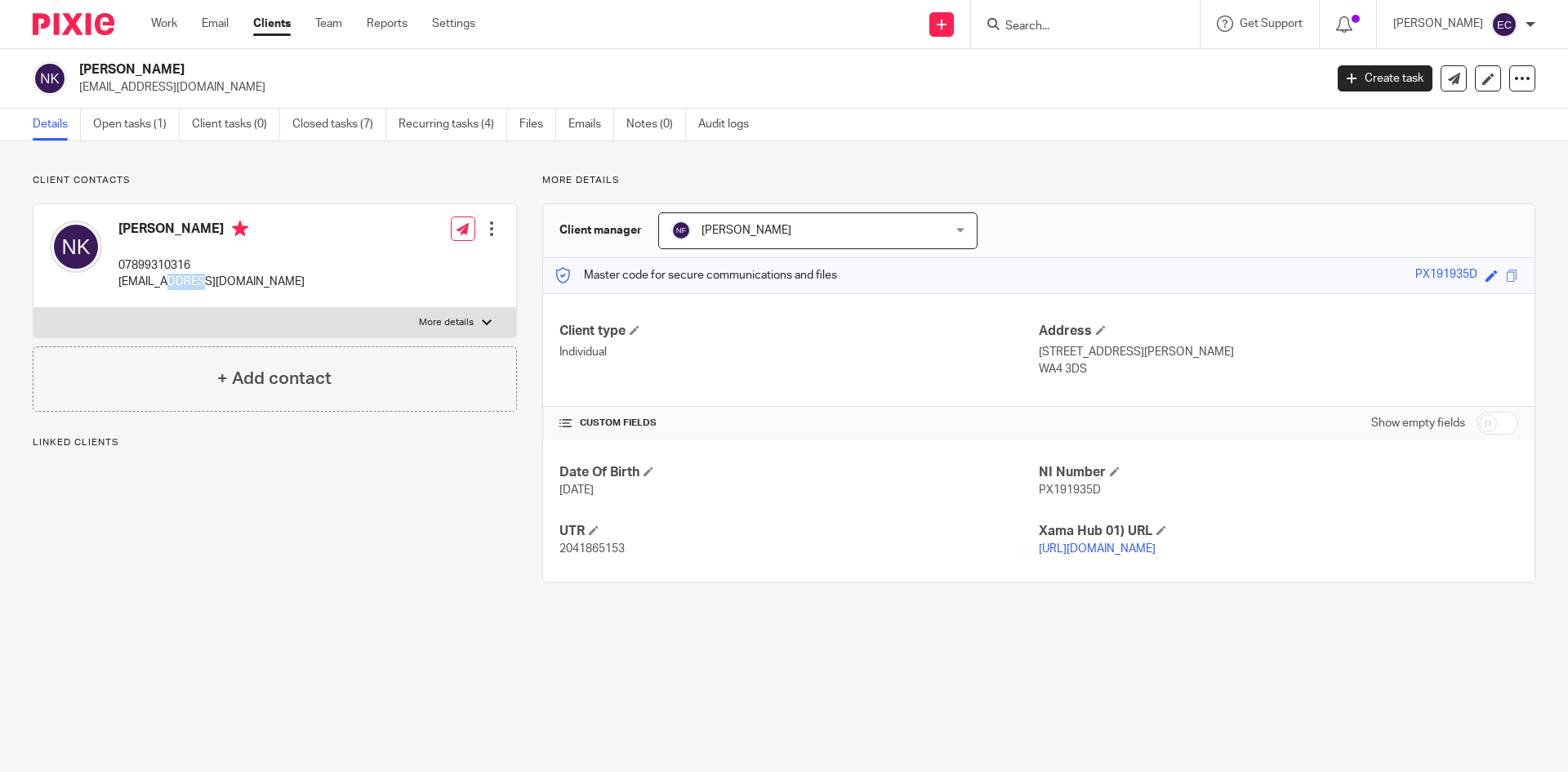
click at [175, 277] on p "[EMAIL_ADDRESS][DOMAIN_NAME]" at bounding box center [211, 282] width 186 height 17
copy div "[EMAIL_ADDRESS][DOMAIN_NAME]"
click at [164, 283] on p "[EMAIL_ADDRESS][DOMAIN_NAME]" at bounding box center [211, 282] width 186 height 17
click at [164, 284] on p "[EMAIL_ADDRESS][DOMAIN_NAME]" at bounding box center [211, 282] width 186 height 17
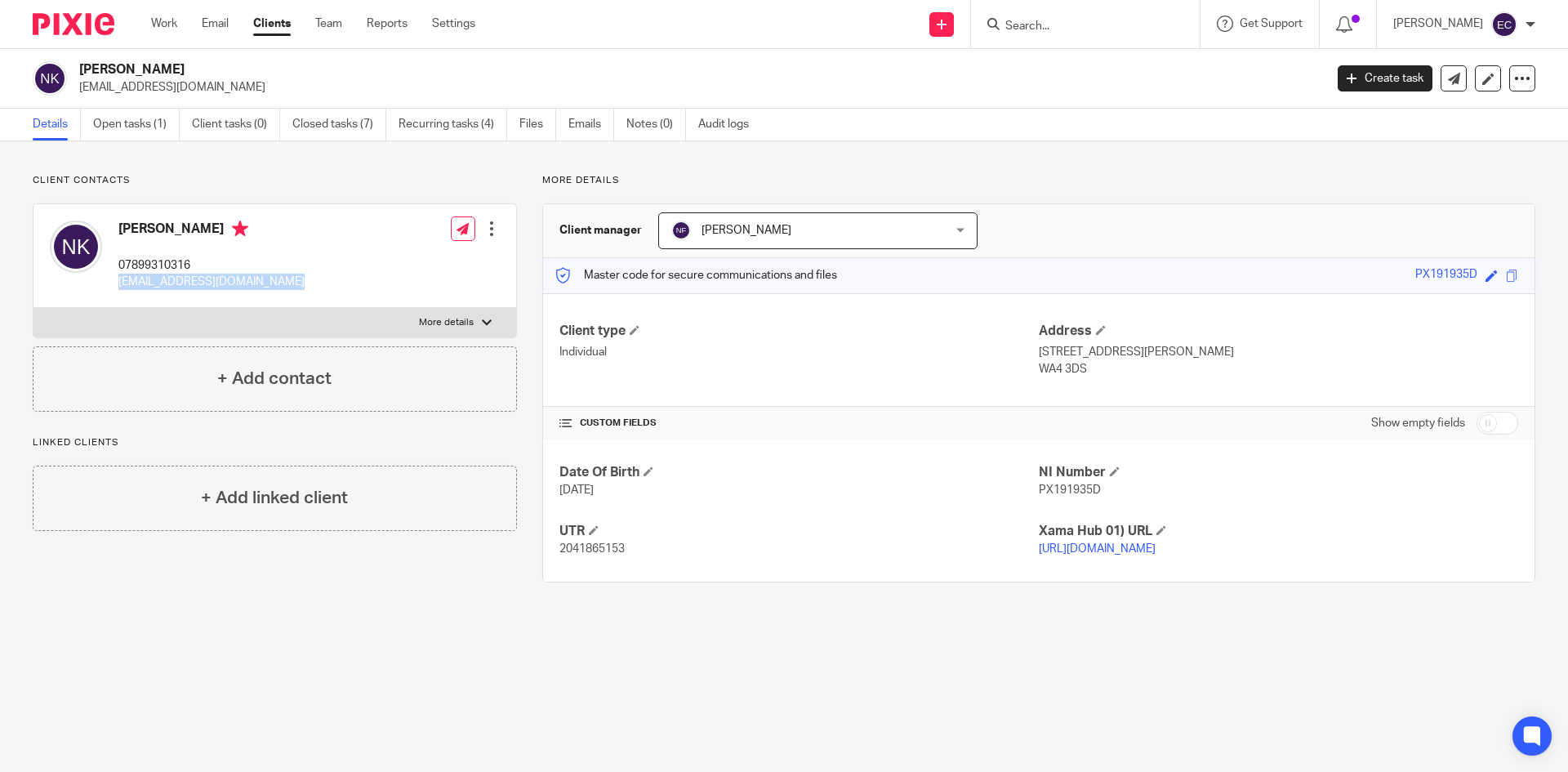
copy div "[EMAIL_ADDRESS][DOMAIN_NAME]"
